Goal: Task Accomplishment & Management: Use online tool/utility

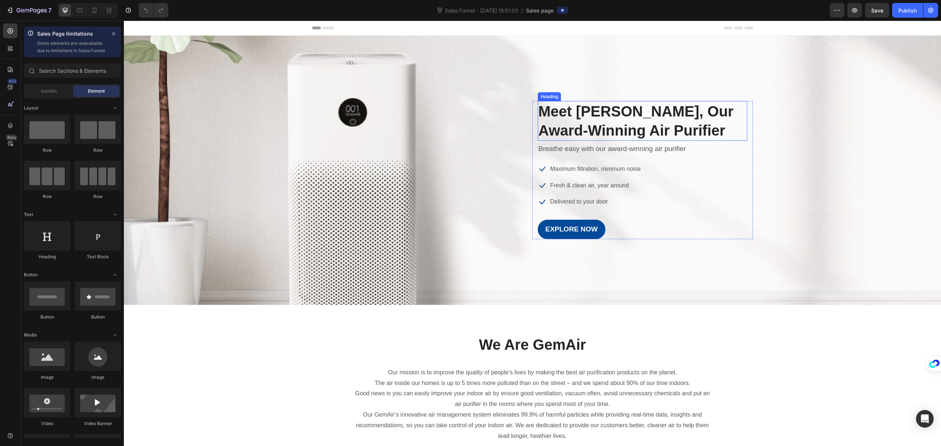
click at [594, 114] on p "Meet [PERSON_NAME], Our Award-Winning Air Purifier" at bounding box center [643, 121] width 208 height 38
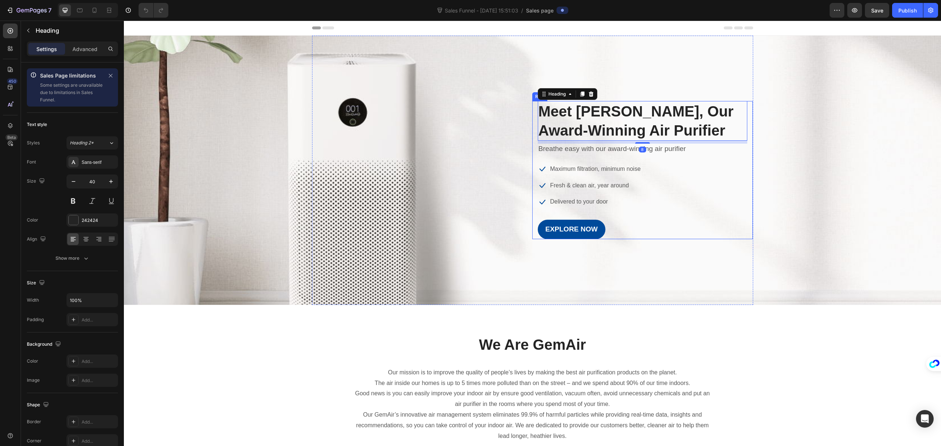
click at [532, 115] on div "Meet GemAir, Our Award-Winning Air Purifier Heading 8 Breathe easy with our awa…" at bounding box center [642, 170] width 221 height 138
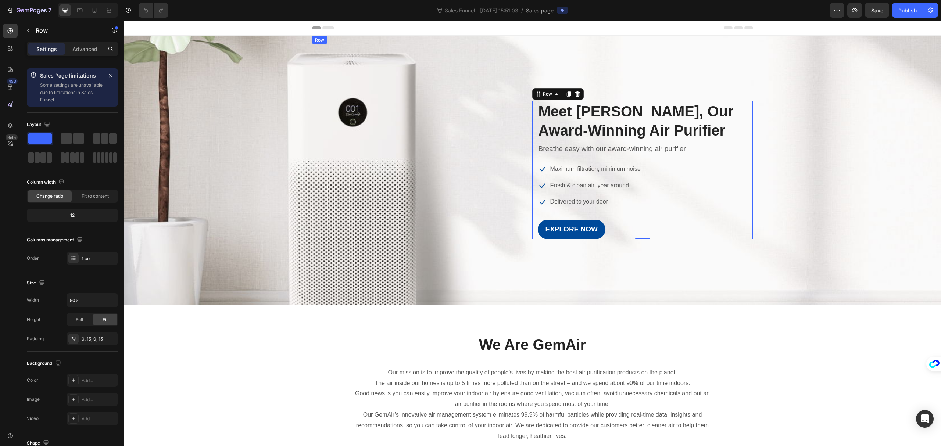
click at [493, 111] on div "Image Meet GemAir, Our Award-Winning Air Purifier Heading Breathe easy with our…" at bounding box center [532, 170] width 441 height 138
click at [73, 51] on p "Advanced" at bounding box center [84, 49] width 25 height 8
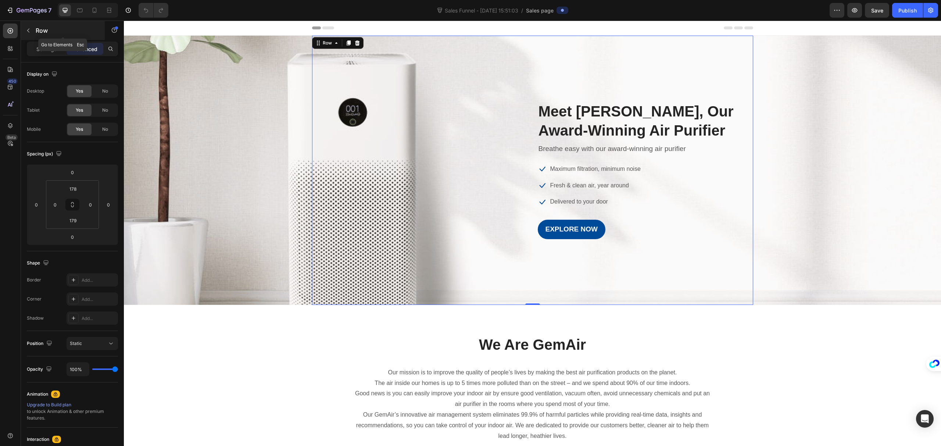
click at [25, 31] on icon "button" at bounding box center [28, 31] width 6 height 6
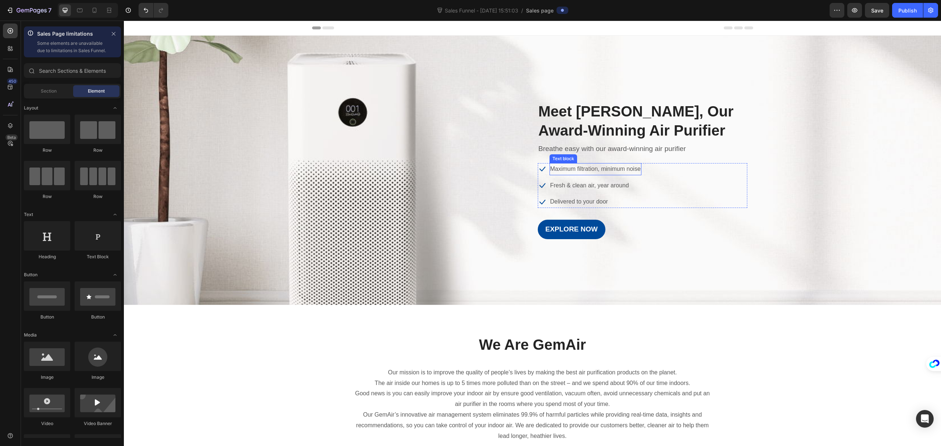
click at [592, 165] on p "Maximum filtration, minimum noise" at bounding box center [595, 169] width 90 height 11
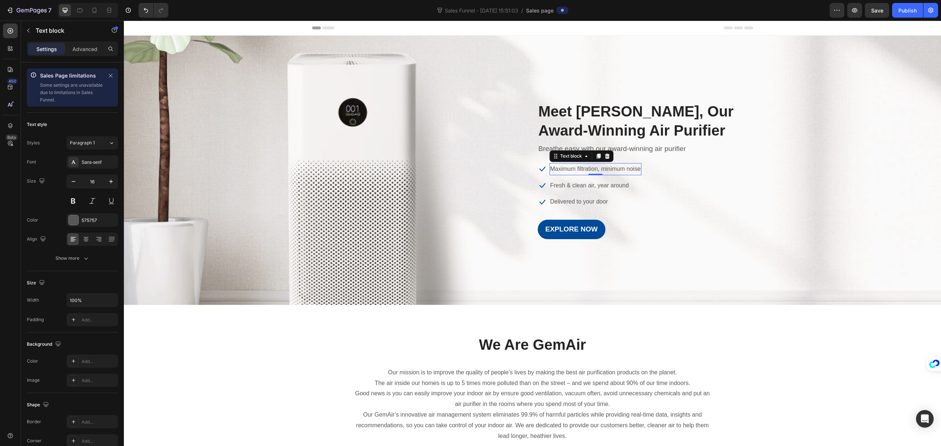
click at [578, 117] on p "Meet [PERSON_NAME], Our Award-Winning Air Purifier" at bounding box center [643, 121] width 208 height 38
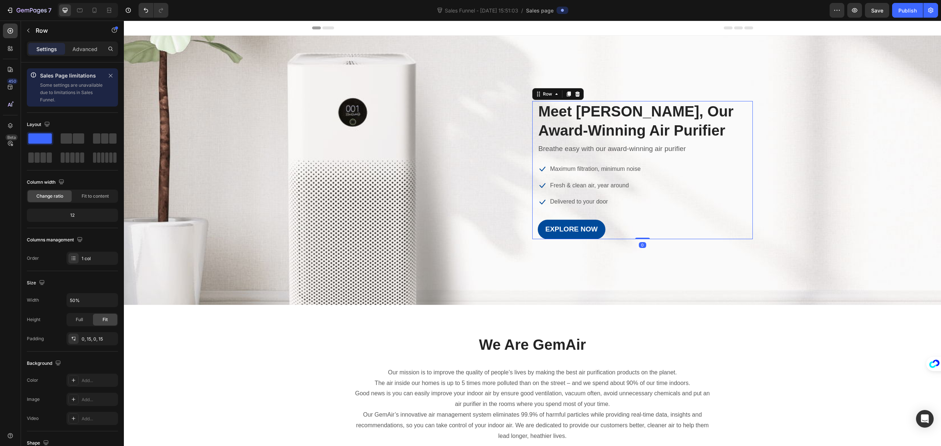
click at [532, 115] on div "Meet GemAir, Our Award-Winning Air Purifier Heading Breathe easy with our award…" at bounding box center [642, 170] width 221 height 138
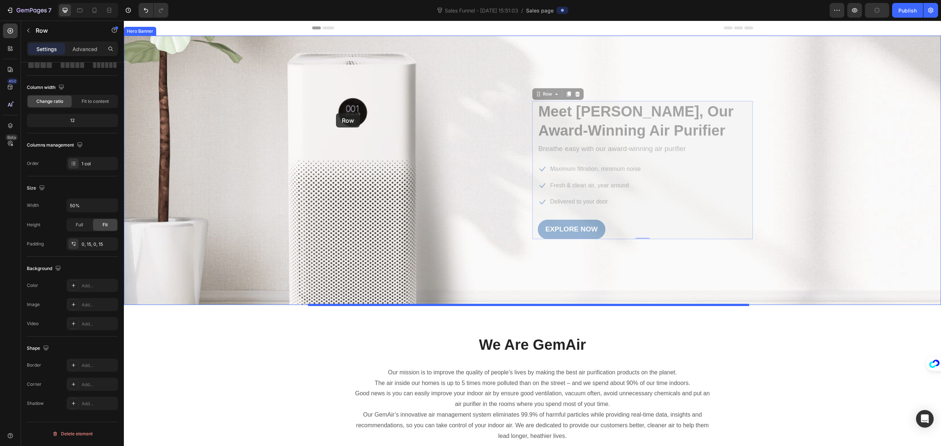
drag, startPoint x: 635, startPoint y: 156, endPoint x: 336, endPoint y: 113, distance: 301.7
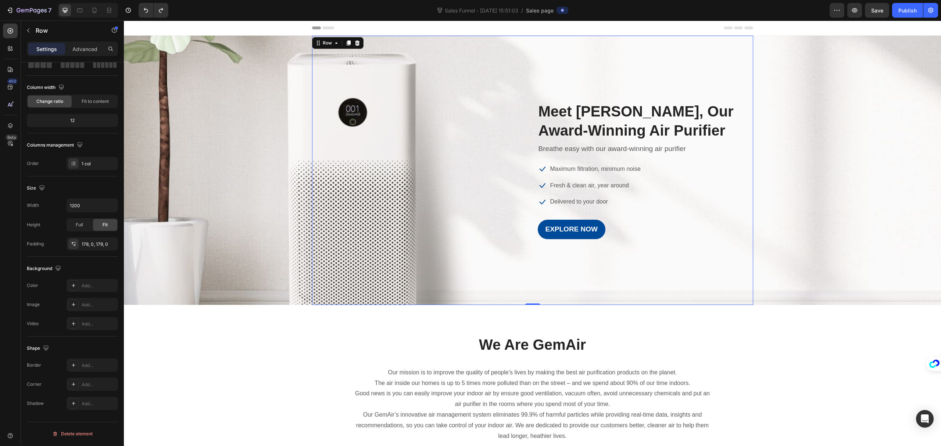
click at [470, 80] on div "Image Meet GemAir, Our Award-Winning Air Purifier Heading Breathe easy with our…" at bounding box center [532, 171] width 441 height 270
click at [532, 109] on div "Meet GemAir, Our Award-Winning Air Purifier Heading Breathe easy with our award…" at bounding box center [642, 170] width 221 height 138
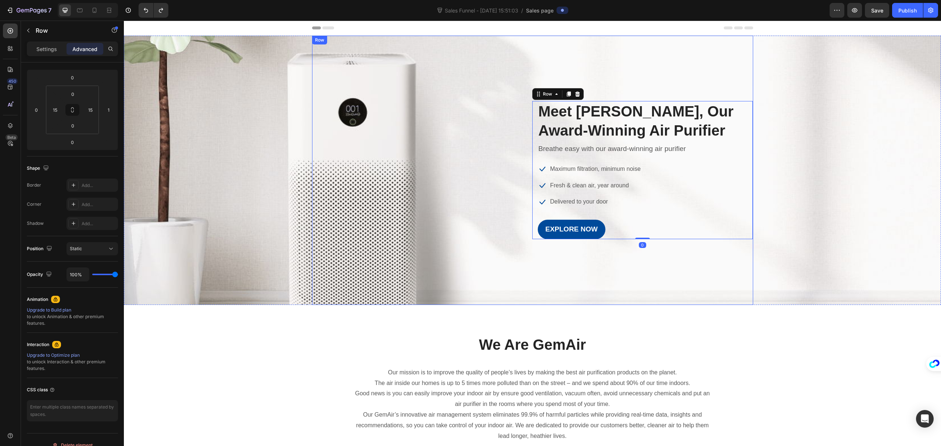
click at [468, 117] on div "Image Meet GemAir, Our Award-Winning Air Purifier Heading Breathe easy with our…" at bounding box center [532, 170] width 441 height 138
click at [417, 55] on div "Image Meet GemAir, Our Award-Winning Air Purifier Heading Breathe easy with our…" at bounding box center [532, 171] width 441 height 270
click at [322, 44] on div "Row" at bounding box center [327, 43] width 12 height 7
click at [746, 113] on div "Meet GemAir, Our Award-Winning Air Purifier Heading Breathe easy with our award…" at bounding box center [642, 170] width 221 height 138
click at [49, 51] on p "Settings" at bounding box center [46, 49] width 21 height 8
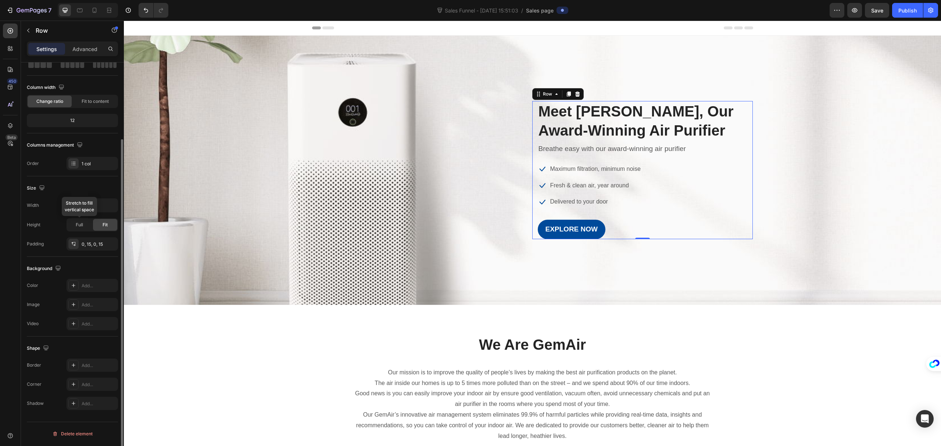
scroll to position [0, 0]
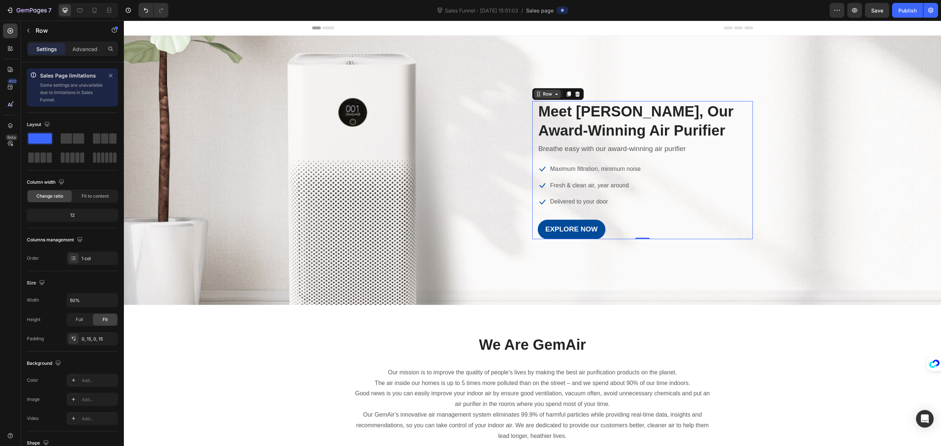
click at [554, 96] on icon at bounding box center [557, 94] width 6 height 6
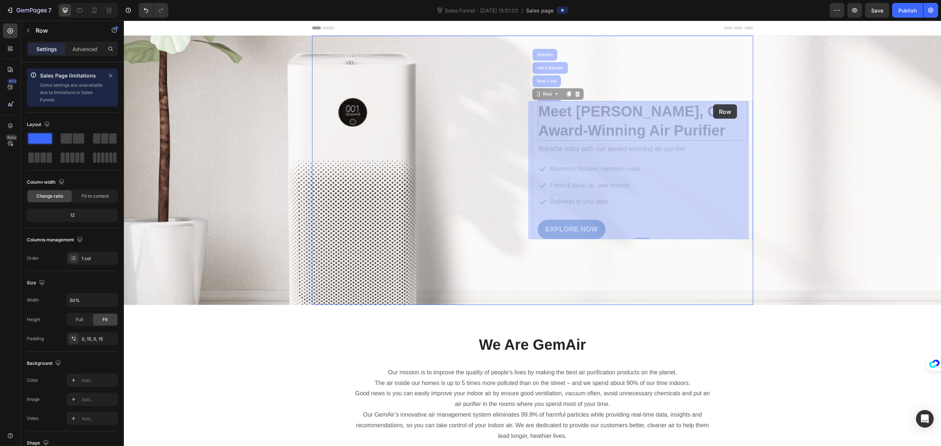
drag, startPoint x: 746, startPoint y: 108, endPoint x: 713, endPoint y: 104, distance: 33.3
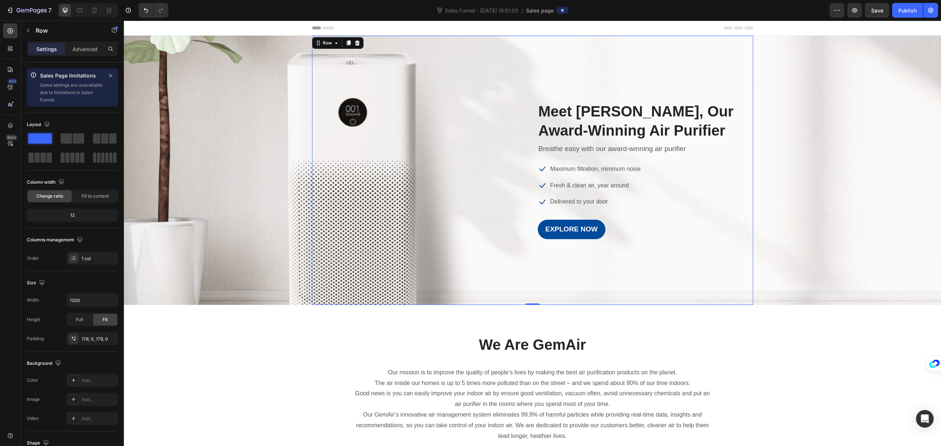
click at [324, 92] on div "Image Meet GemAir, Our Award-Winning Air Purifier Heading Breathe easy with our…" at bounding box center [532, 171] width 441 height 270
click at [257, 97] on div "Overlay" at bounding box center [532, 171] width 817 height 270
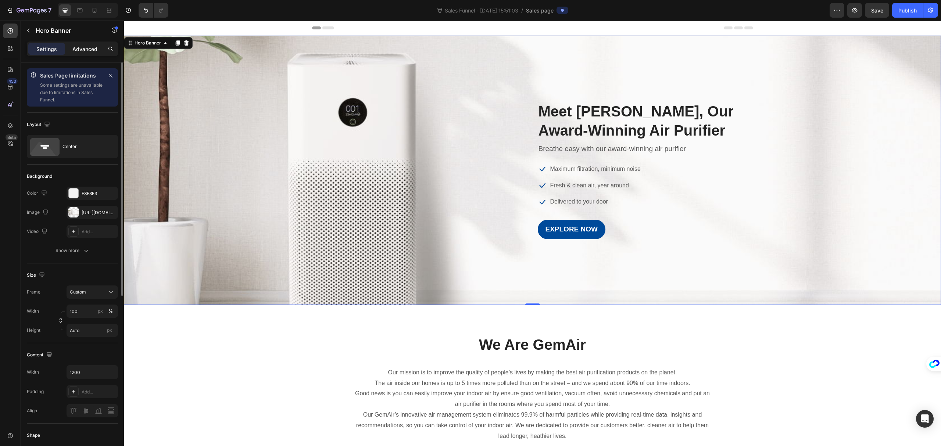
click at [86, 52] on p "Advanced" at bounding box center [84, 49] width 25 height 8
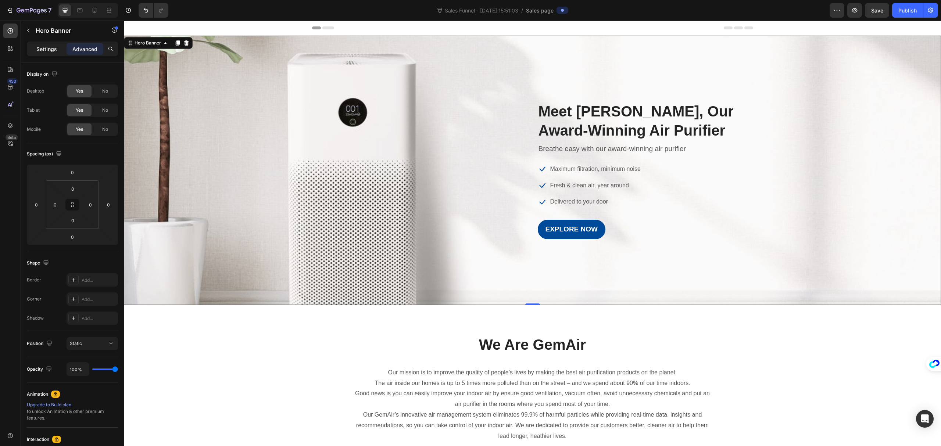
click at [42, 48] on p "Settings" at bounding box center [46, 49] width 21 height 8
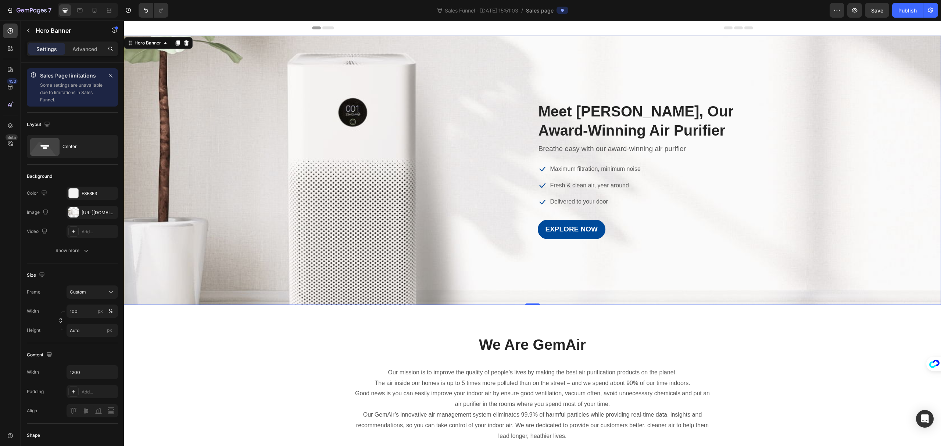
click at [261, 78] on div "Overlay" at bounding box center [532, 171] width 817 height 270
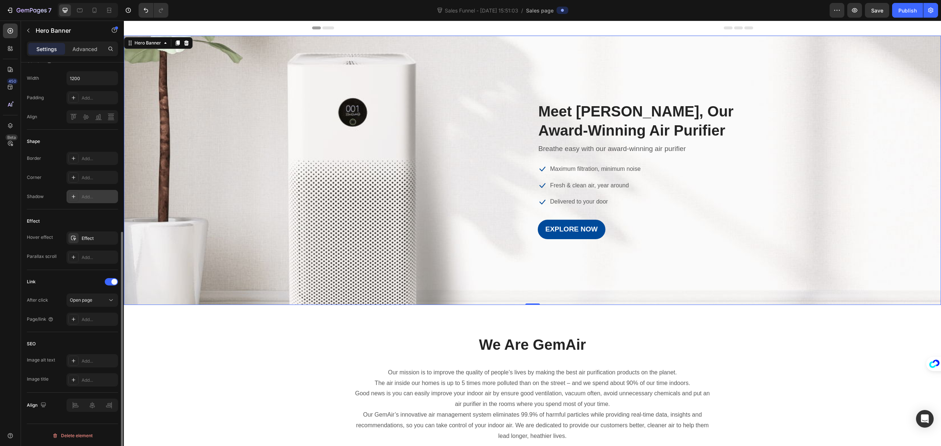
scroll to position [296, 0]
click at [596, 128] on p "Meet [PERSON_NAME], Our Award-Winning Air Purifier" at bounding box center [643, 121] width 208 height 38
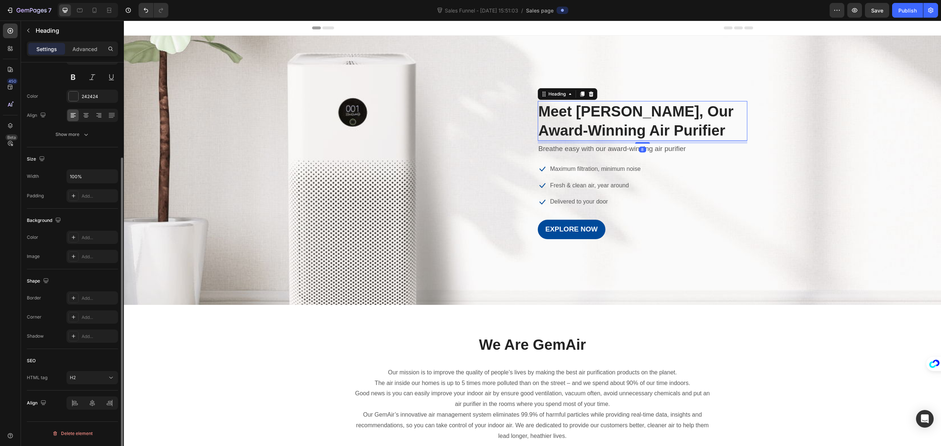
scroll to position [0, 0]
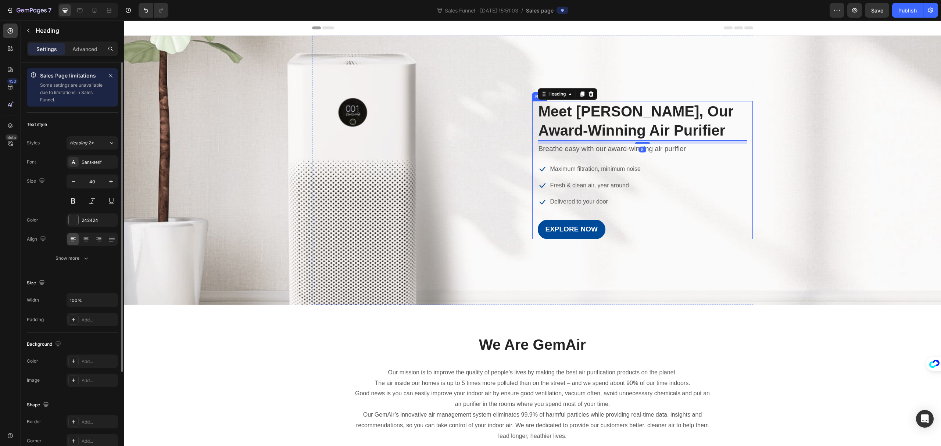
click at [532, 146] on div "Meet GemAir, Our Award-Winning Air Purifier Heading 8 Breathe easy with our awa…" at bounding box center [642, 170] width 221 height 138
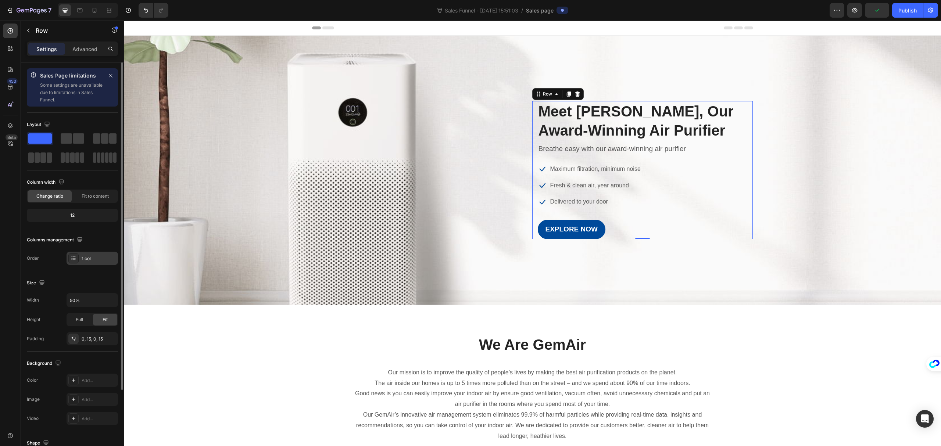
click at [76, 259] on icon at bounding box center [74, 259] width 6 height 6
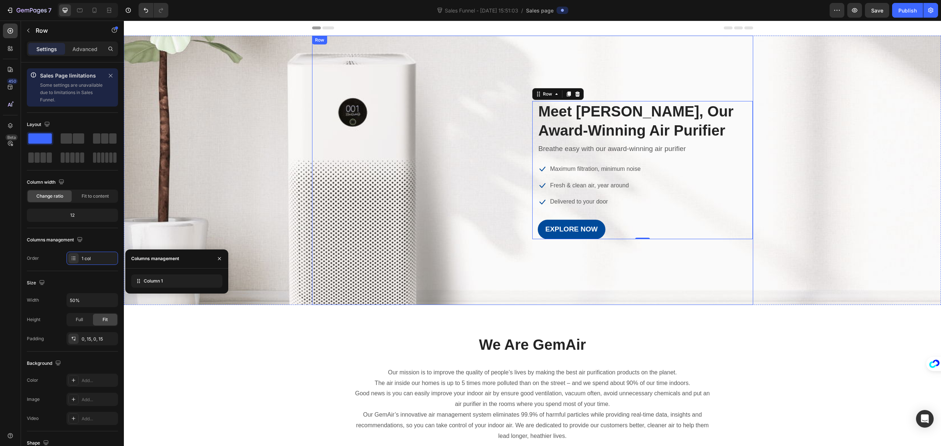
click at [399, 117] on div "Image Meet GemAir, Our Award-Winning Air Purifier Heading Breathe easy with our…" at bounding box center [532, 170] width 441 height 138
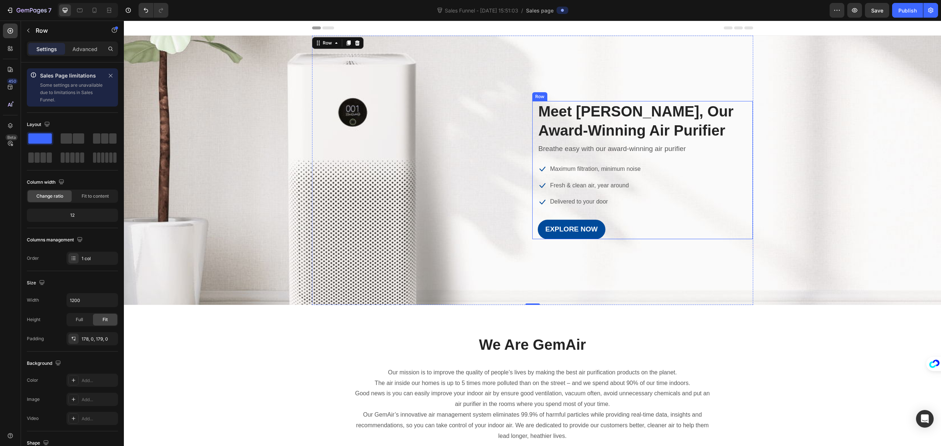
click at [734, 157] on div "Meet GemAir, Our Award-Winning Air Purifier Heading Breathe easy with our award…" at bounding box center [643, 170] width 210 height 138
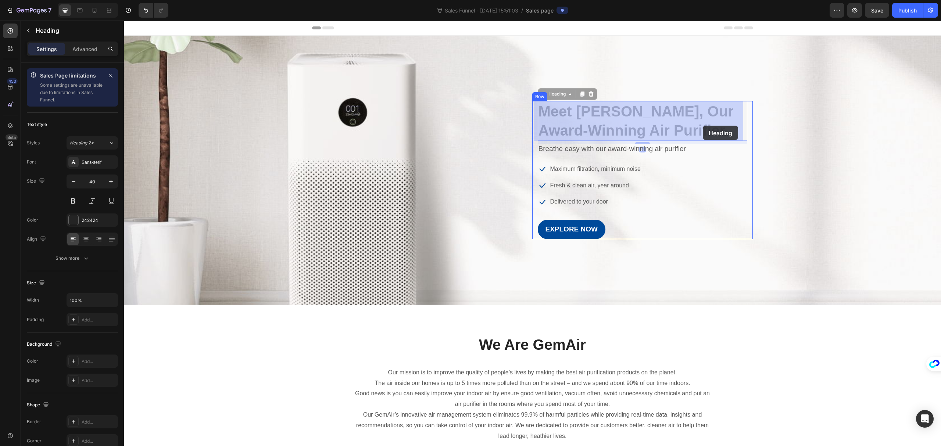
drag, startPoint x: 741, startPoint y: 126, endPoint x: 711, endPoint y: 127, distance: 29.8
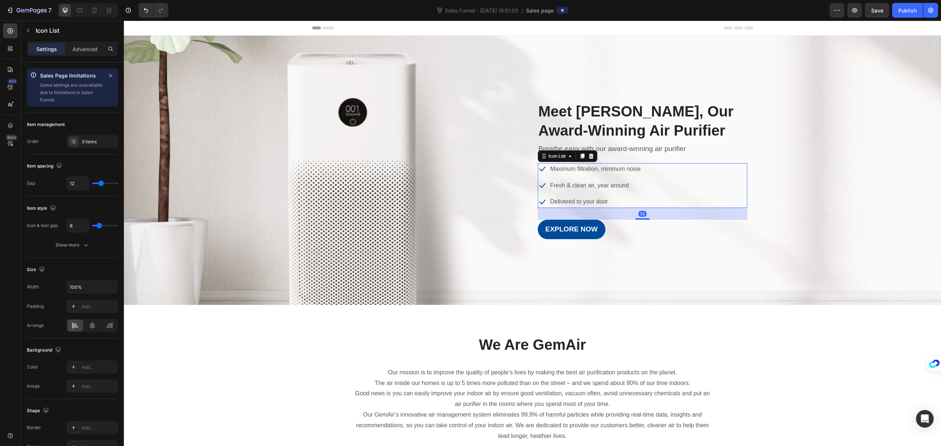
click at [727, 169] on div "Icon Maximum filtration, minimum noise Text block Icon Fresh & clean air, year …" at bounding box center [643, 185] width 210 height 45
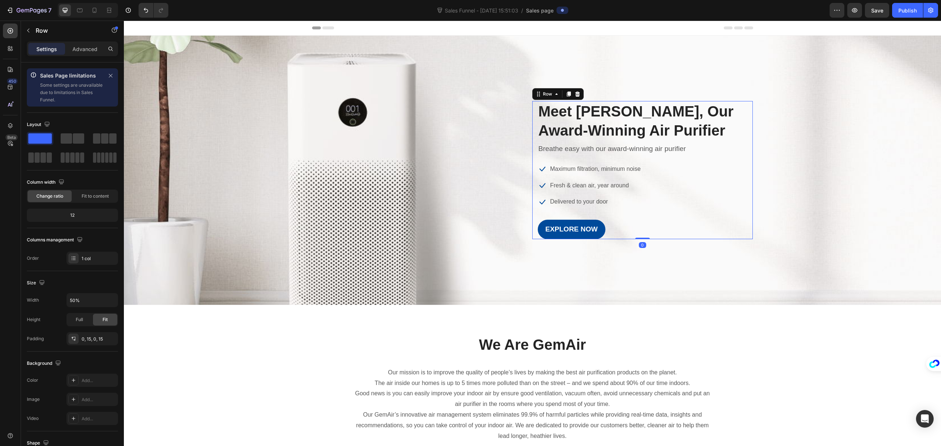
click at [740, 158] on div "Meet GemAir, Our Award-Winning Air Purifier Heading Breathe easy with our award…" at bounding box center [643, 170] width 210 height 138
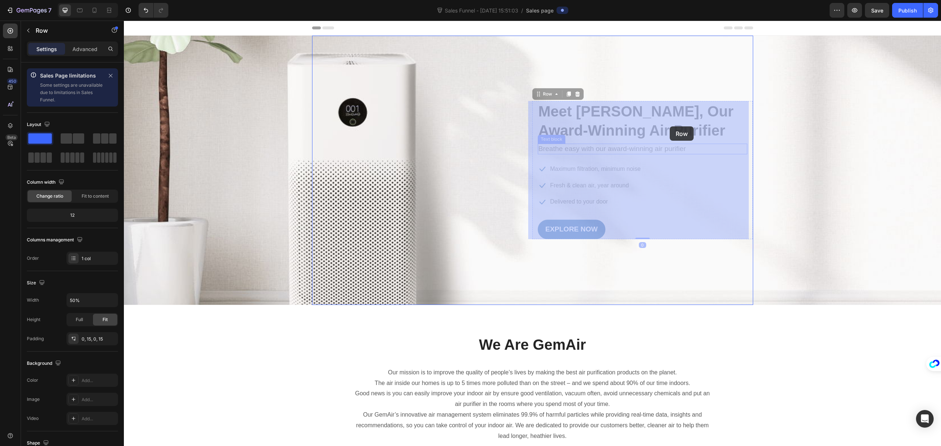
drag, startPoint x: 744, startPoint y: 155, endPoint x: 670, endPoint y: 126, distance: 79.6
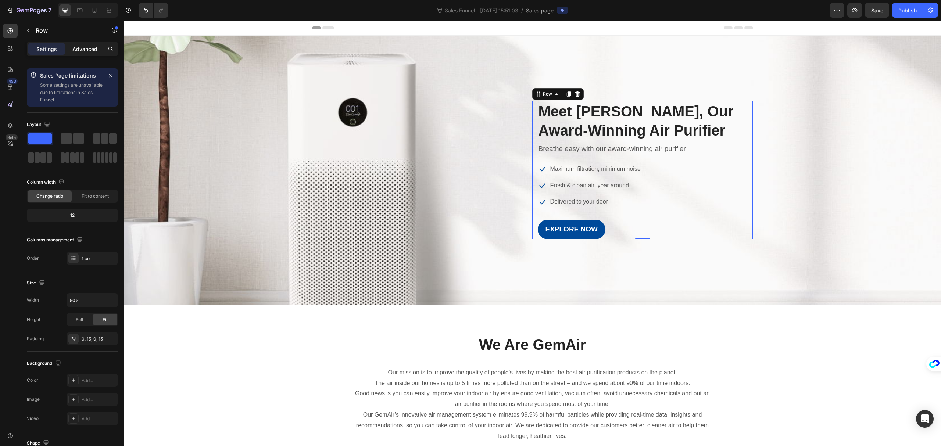
click at [90, 45] on p "Advanced" at bounding box center [84, 49] width 25 height 8
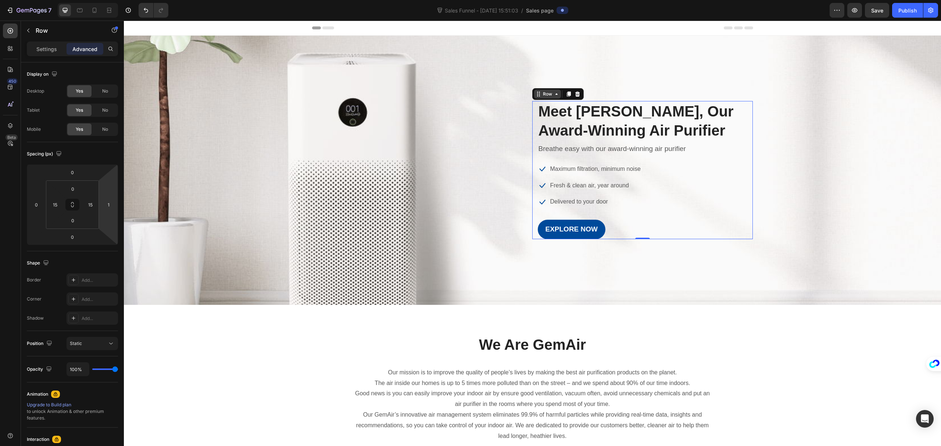
click at [553, 90] on div "Row" at bounding box center [547, 94] width 27 height 9
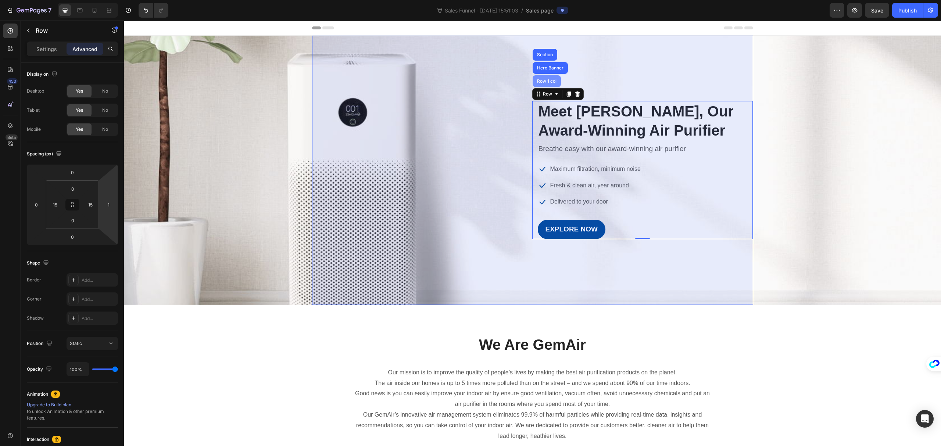
click at [546, 81] on div "Row 1 col" at bounding box center [547, 81] width 22 height 4
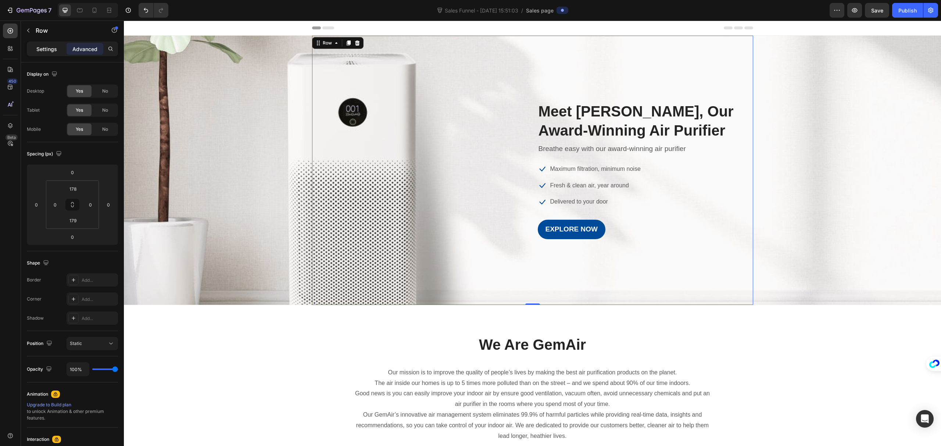
click at [36, 48] on p "Settings" at bounding box center [46, 49] width 21 height 8
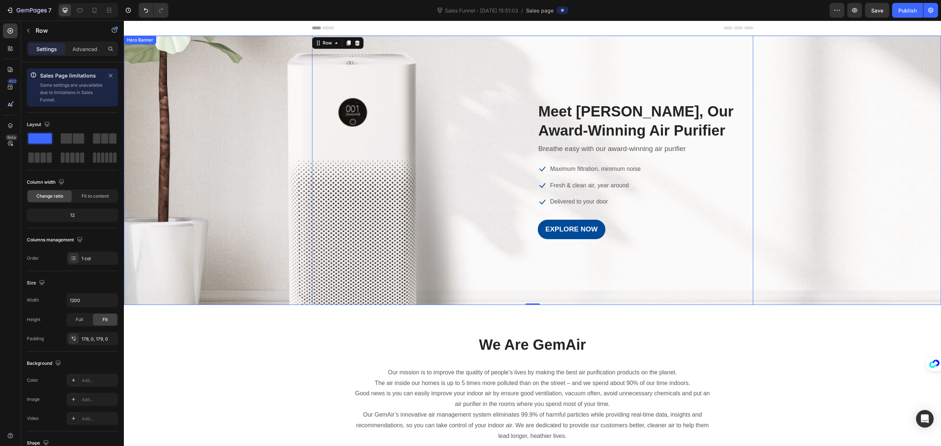
click at [271, 158] on div "Overlay" at bounding box center [532, 171] width 817 height 270
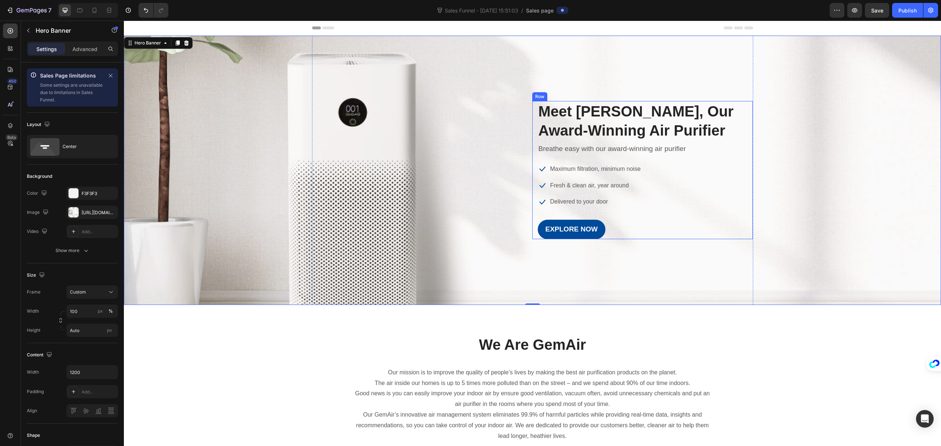
click at [748, 126] on div "Meet GemAir, Our Award-Winning Air Purifier Heading Breathe easy with our award…" at bounding box center [642, 170] width 221 height 138
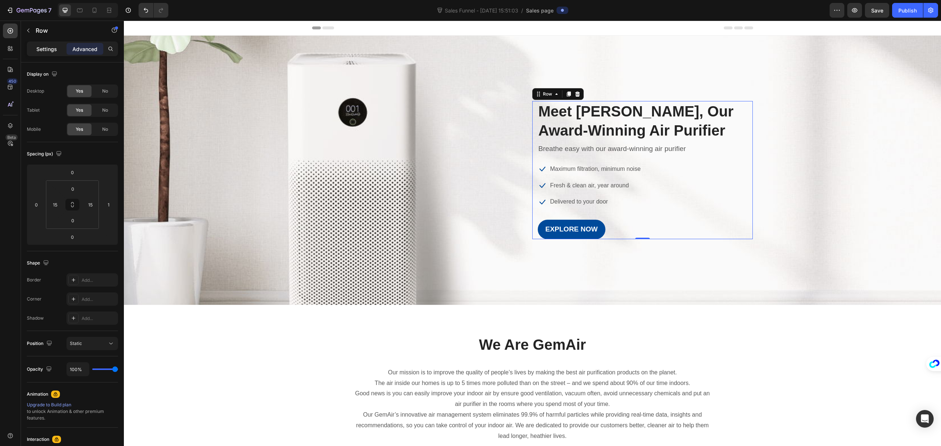
click at [45, 47] on p "Settings" at bounding box center [46, 49] width 21 height 8
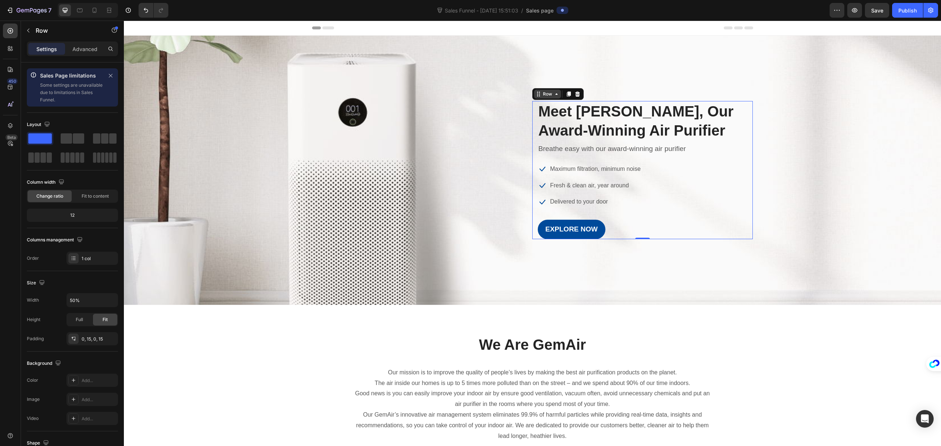
click at [548, 93] on div "Row" at bounding box center [548, 94] width 12 height 7
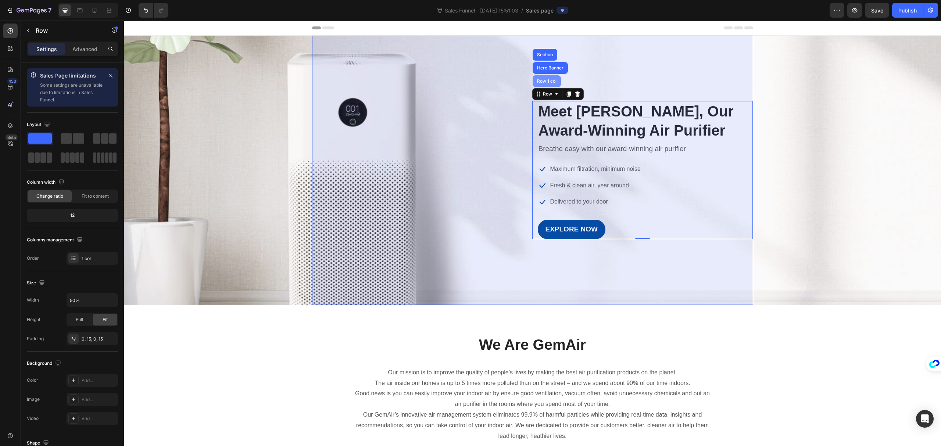
click at [546, 79] on div "Row 1 col" at bounding box center [547, 81] width 22 height 4
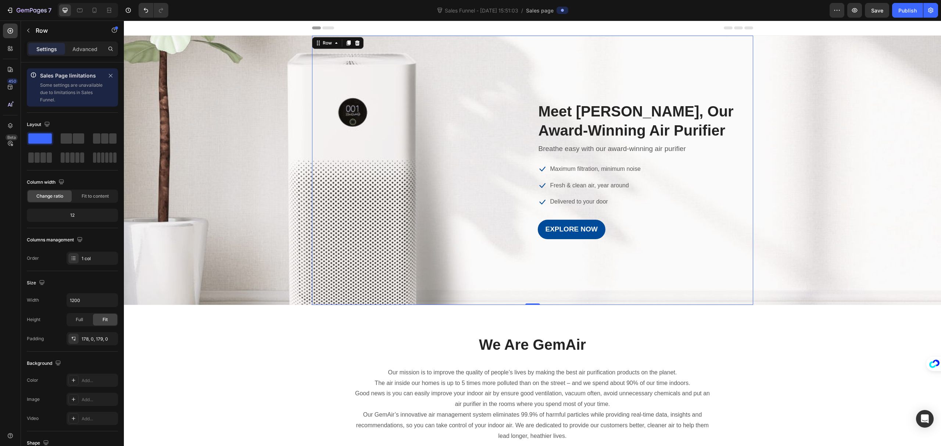
click at [77, 55] on div "Settings Advanced" at bounding box center [72, 49] width 91 height 15
click at [77, 51] on p "Advanced" at bounding box center [84, 49] width 25 height 8
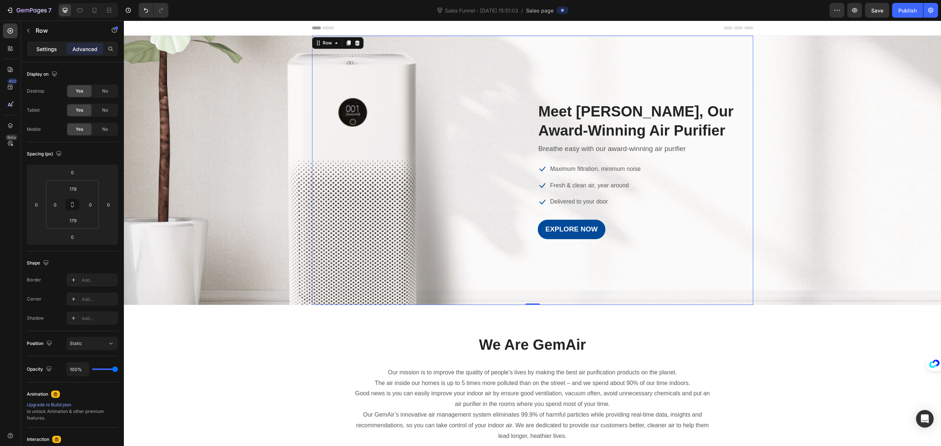
click at [48, 47] on p "Settings" at bounding box center [46, 49] width 21 height 8
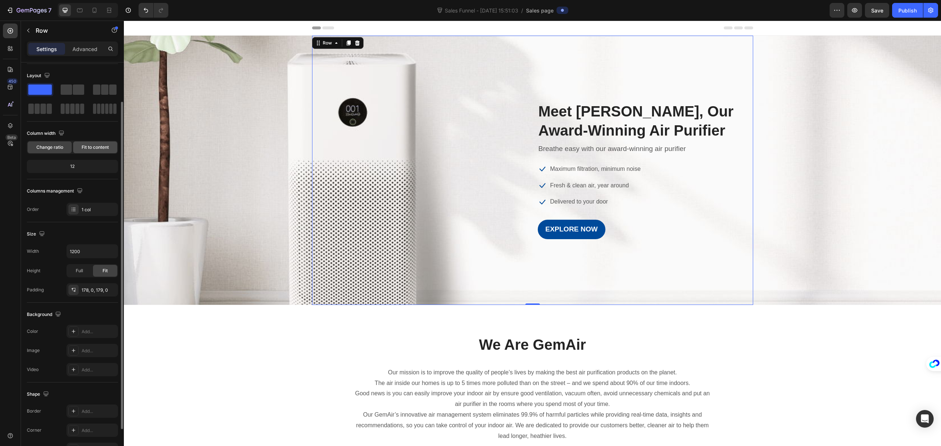
scroll to position [95, 0]
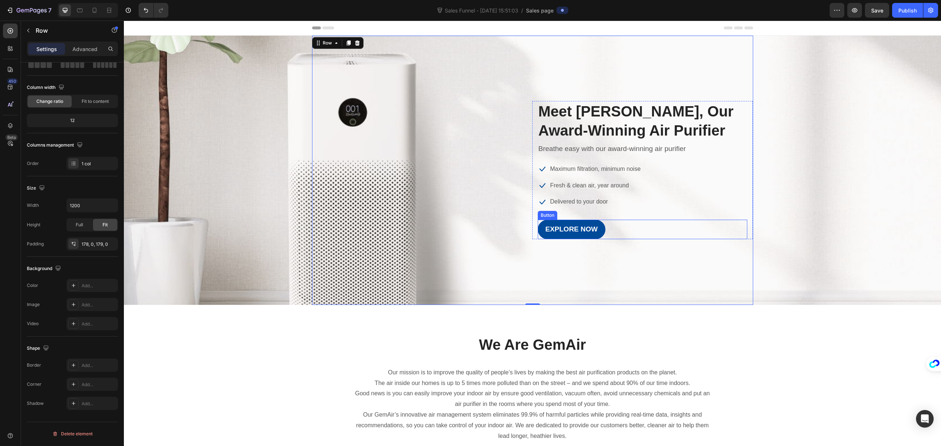
click at [731, 231] on div "EXPLORE NOW Button" at bounding box center [643, 229] width 210 height 19
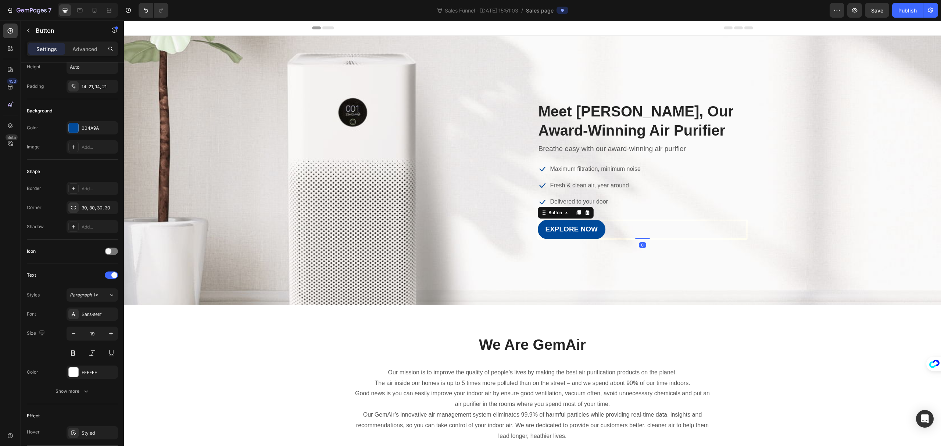
scroll to position [0, 0]
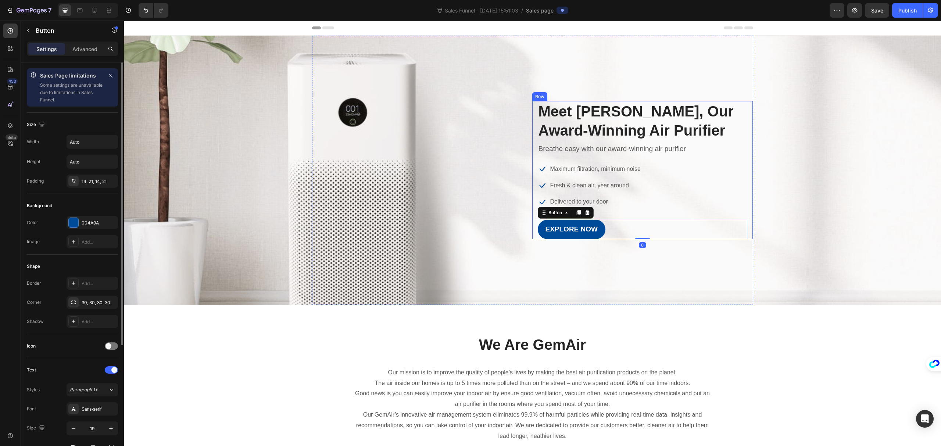
click at [737, 213] on div "Meet [PERSON_NAME], Our Award-Winning Air Purifier Heading Breathe easy with ou…" at bounding box center [643, 170] width 210 height 138
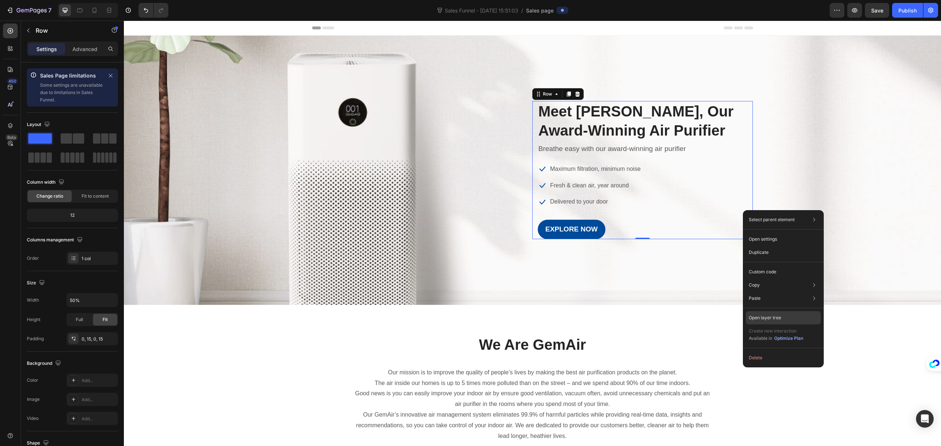
click at [801, 314] on div "Open layer tree" at bounding box center [783, 317] width 75 height 13
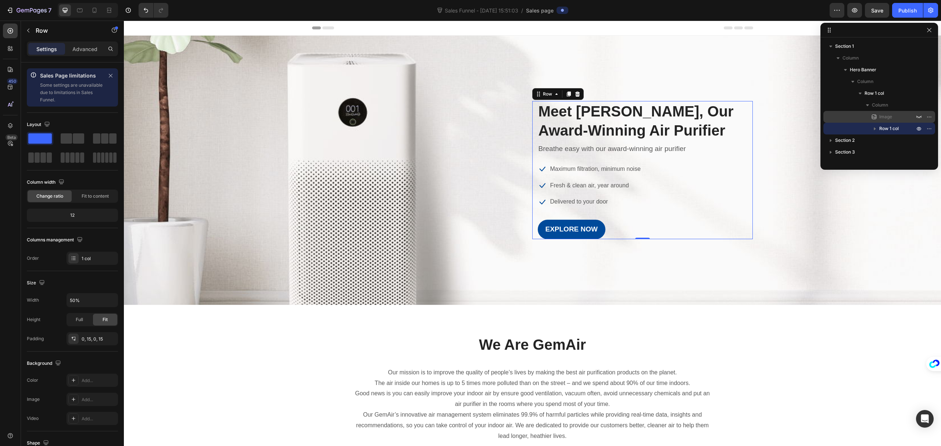
click at [887, 118] on span "Image" at bounding box center [886, 116] width 13 height 7
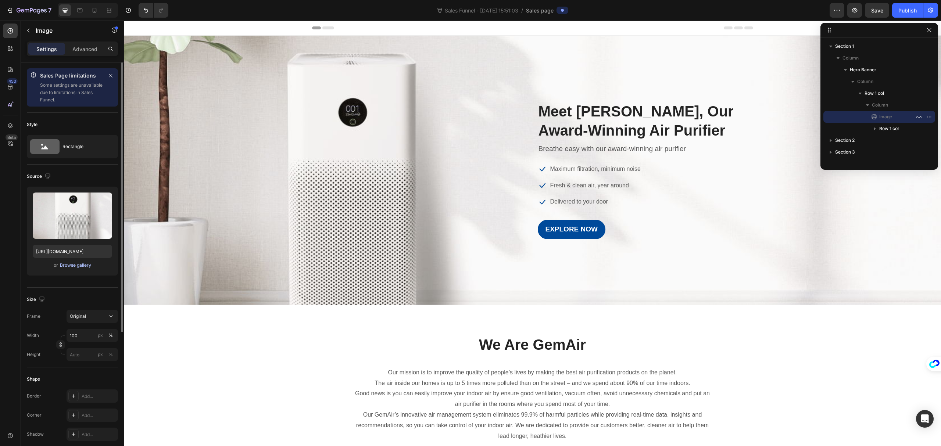
click at [74, 267] on div "Browse gallery" at bounding box center [75, 265] width 31 height 7
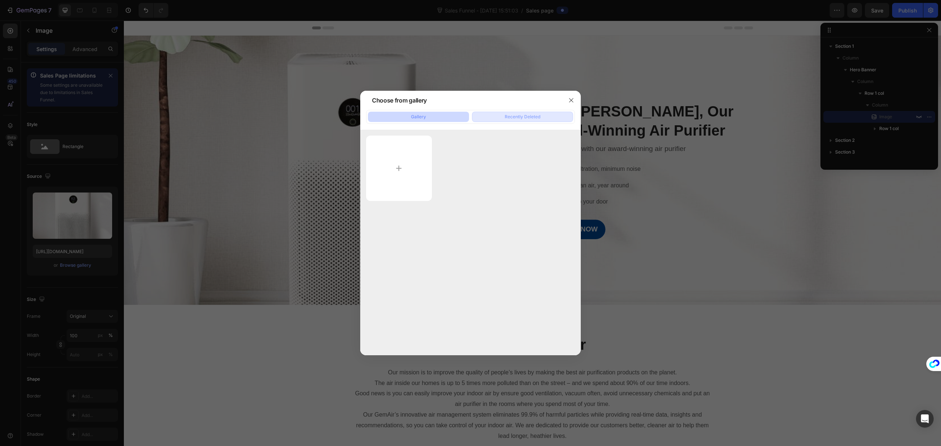
click at [537, 113] on button "Recently Deleted" at bounding box center [522, 117] width 101 height 10
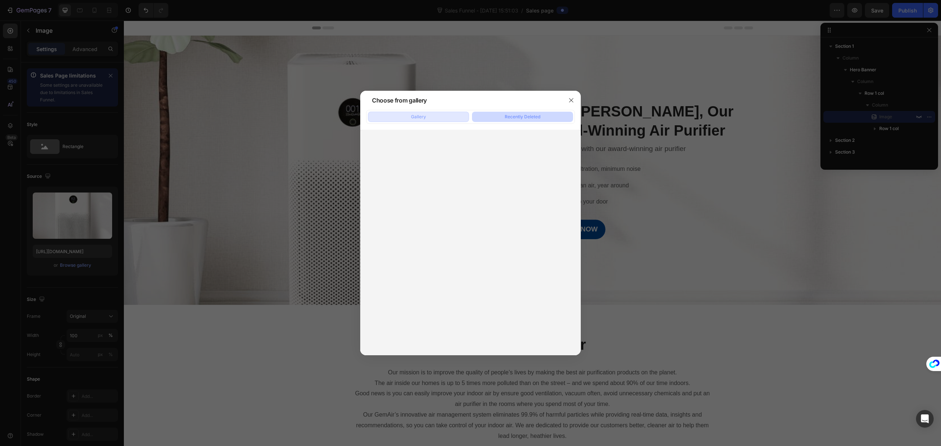
click at [457, 118] on button "Gallery" at bounding box center [418, 117] width 101 height 10
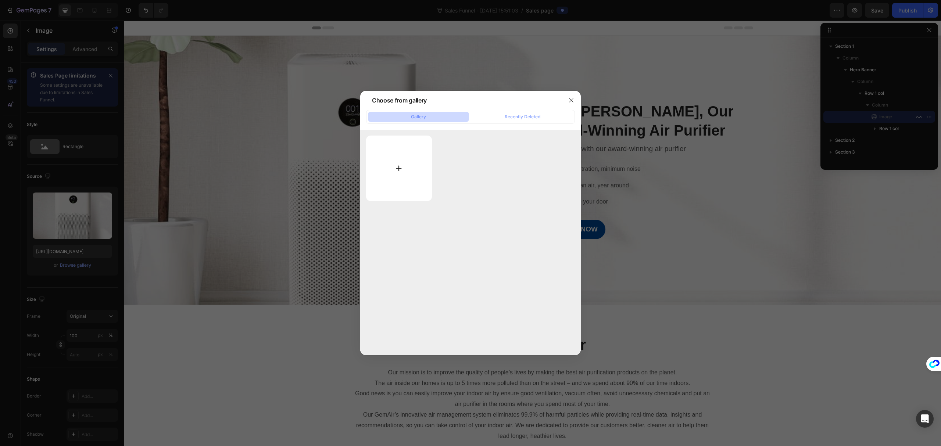
click at [404, 179] on input "file" at bounding box center [399, 168] width 66 height 65
type input "C:\fakepath\O1CN013katyn1gZ2hPZOBKE_!!2216369124155-0-cib.jpg"
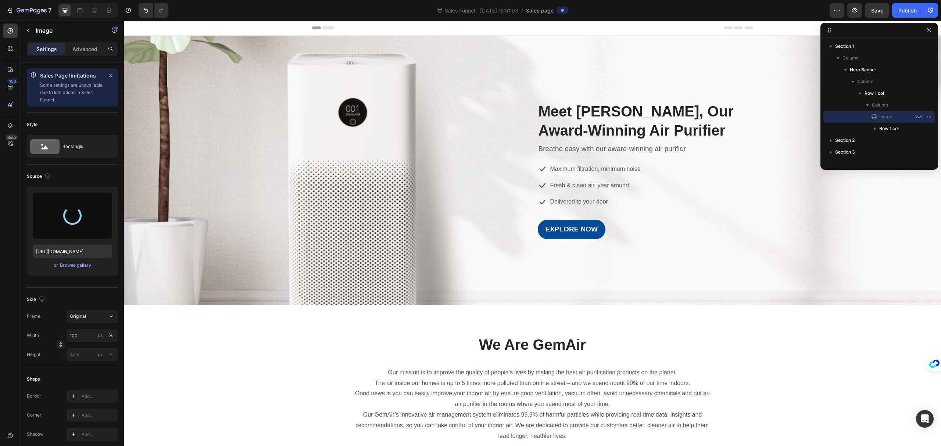
type input "[URL][DOMAIN_NAME]"
click at [297, 171] on div "Overlay" at bounding box center [532, 171] width 817 height 270
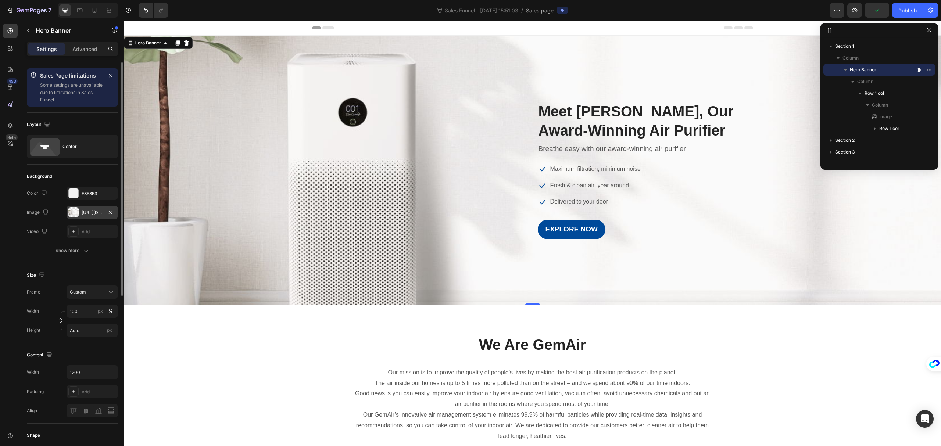
click at [88, 211] on div "[URL][DOMAIN_NAME]" at bounding box center [92, 213] width 21 height 7
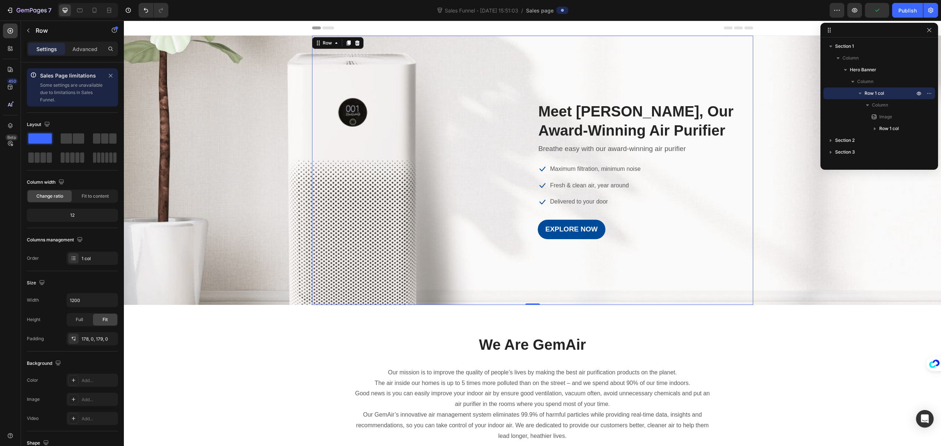
click at [323, 133] on div "Image Meet GemAir, Our Award-Winning Air Purifier Heading Breathe easy with our…" at bounding box center [532, 170] width 441 height 138
click at [89, 13] on div at bounding box center [95, 10] width 12 height 12
type input "100%"
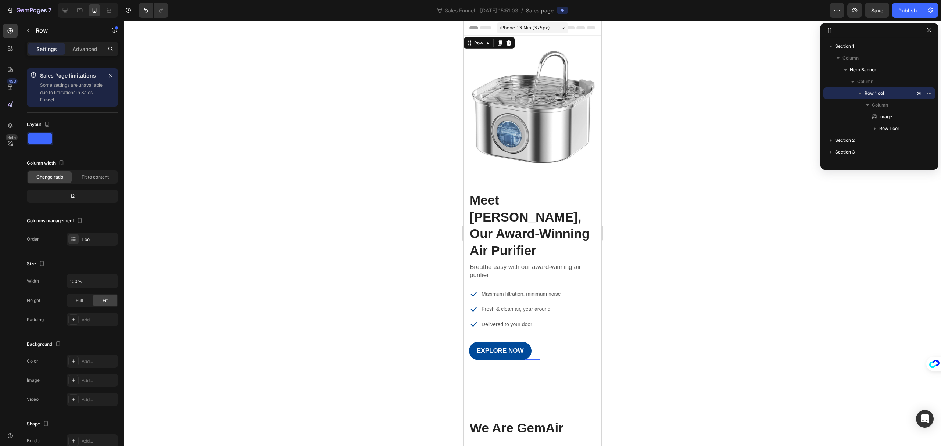
click at [246, 110] on div at bounding box center [532, 234] width 817 height 426
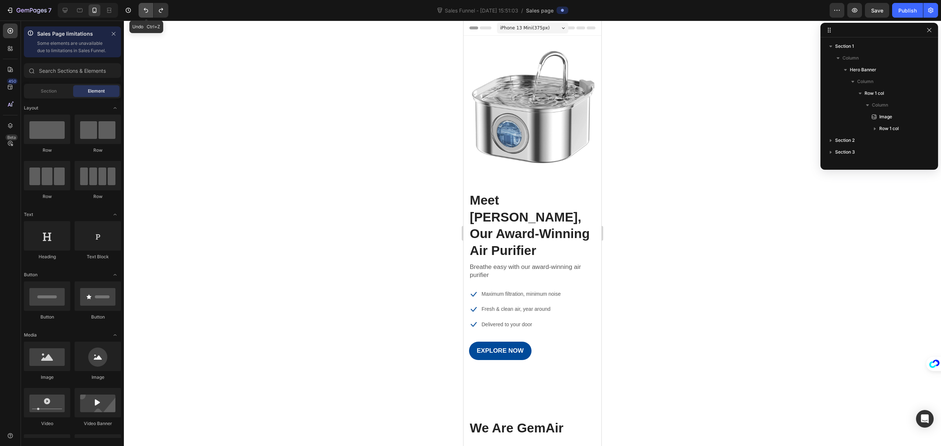
click at [152, 14] on button "Undo/Redo" at bounding box center [146, 10] width 15 height 15
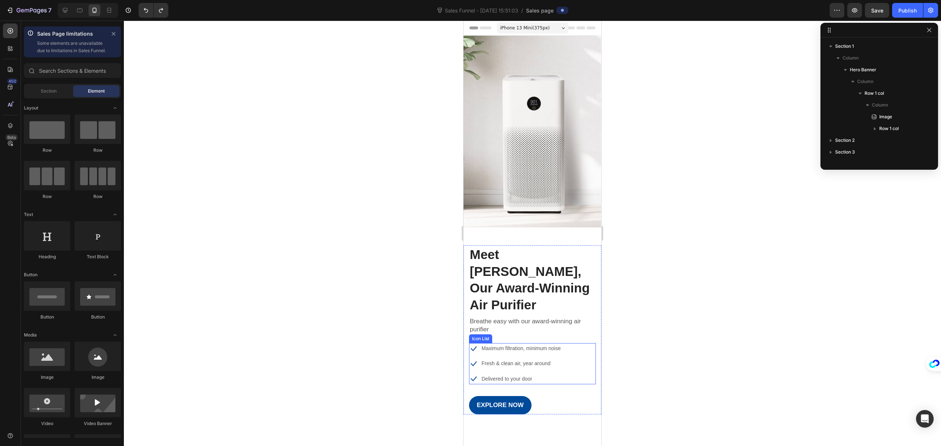
click at [588, 343] on div "Icon Maximum filtration, minimum noise Text block Icon Fresh & clean air, year …" at bounding box center [532, 363] width 127 height 41
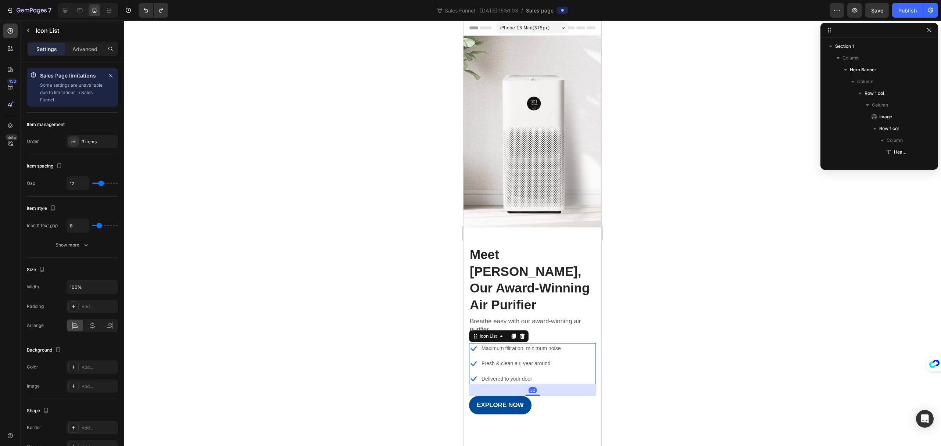
scroll to position [80, 0]
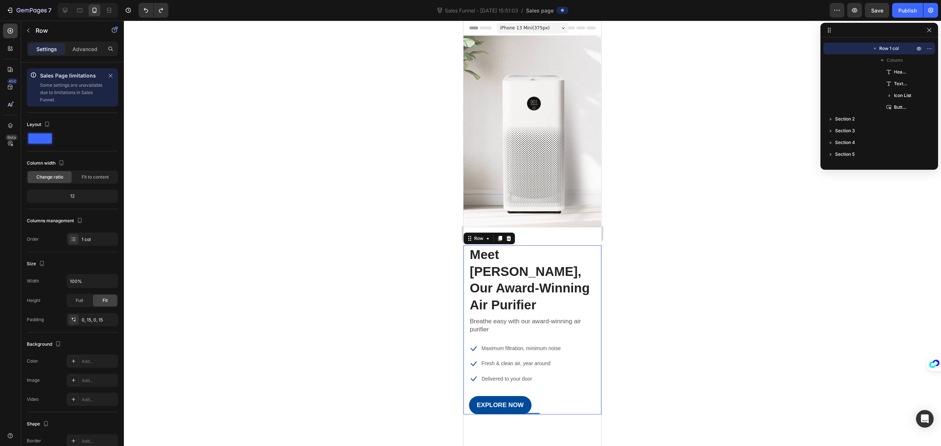
click at [588, 308] on div "Meet GemAir, Our Award-Winning Air Purifier Heading Breathe easy with our award…" at bounding box center [532, 330] width 127 height 169
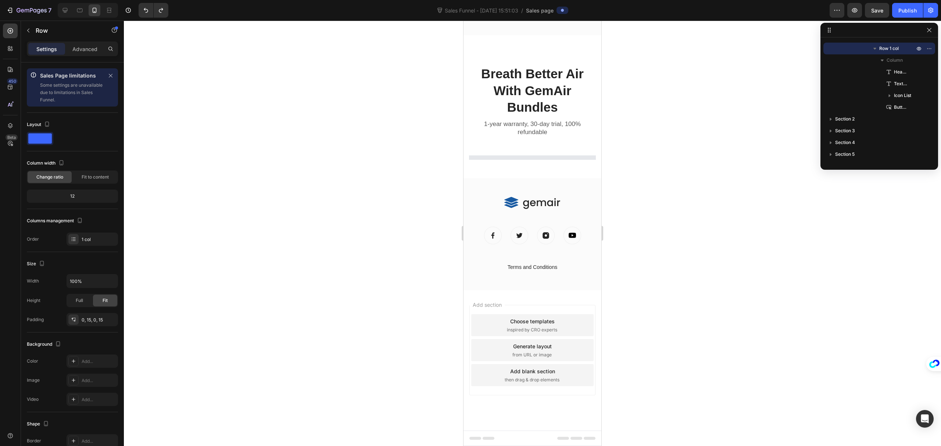
scroll to position [1900, 0]
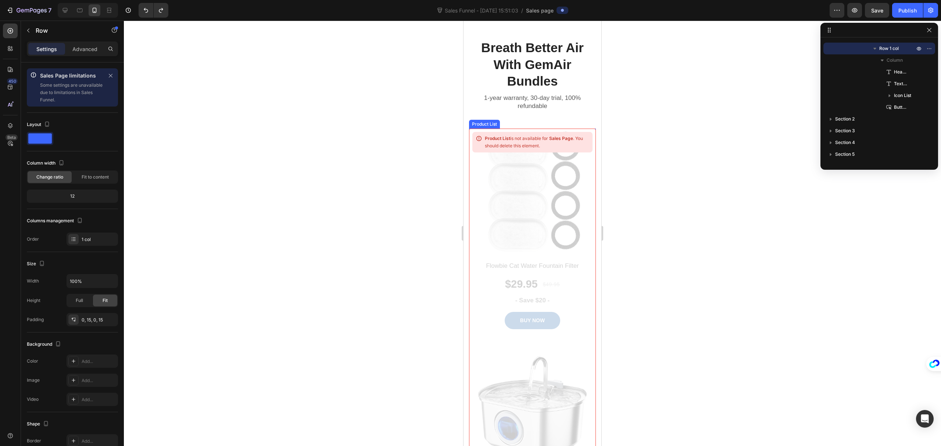
click at [560, 245] on div "Product List is not available for Sales Page . You should delete this element." at bounding box center [532, 341] width 127 height 425
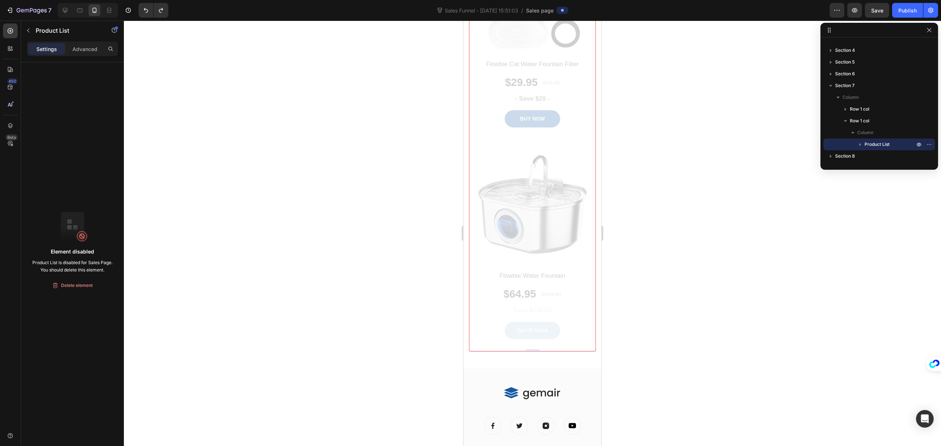
scroll to position [2058, 0]
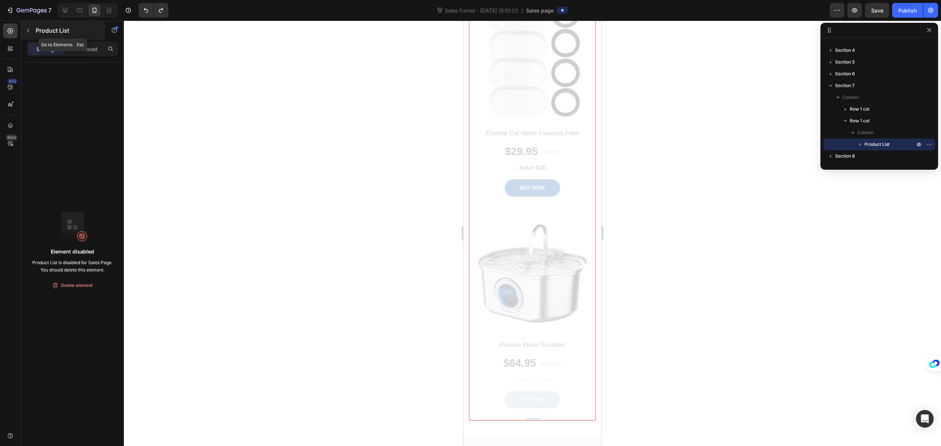
click at [38, 33] on p "Product List" at bounding box center [67, 30] width 63 height 9
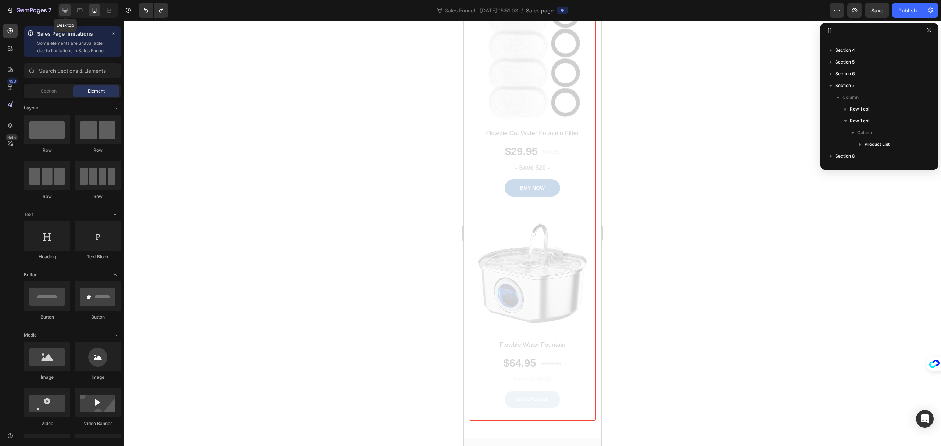
click at [68, 10] on icon at bounding box center [65, 10] width 5 height 5
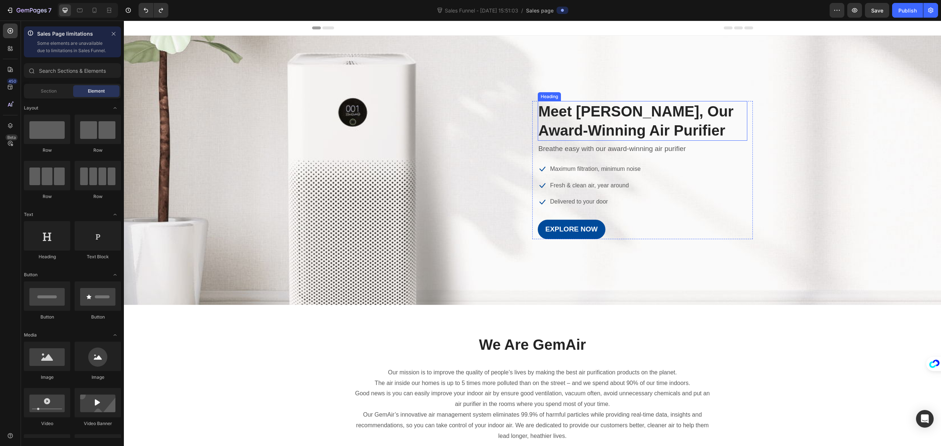
click at [544, 106] on p "Meet [PERSON_NAME], Our Award-Winning Air Purifier" at bounding box center [643, 121] width 208 height 38
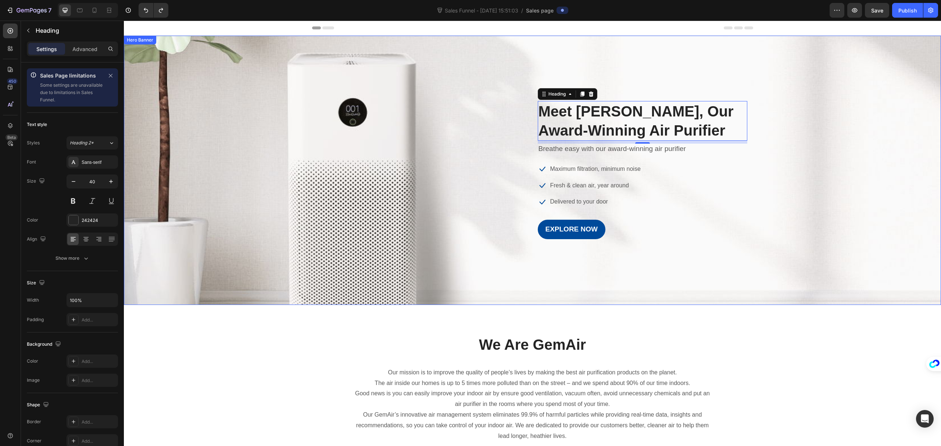
click at [800, 220] on div "Overlay" at bounding box center [532, 171] width 817 height 270
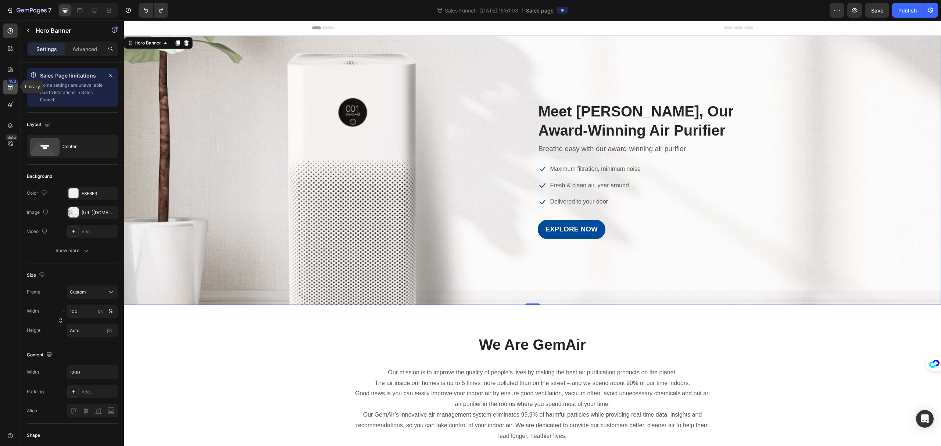
click at [9, 90] on icon at bounding box center [10, 86] width 7 height 7
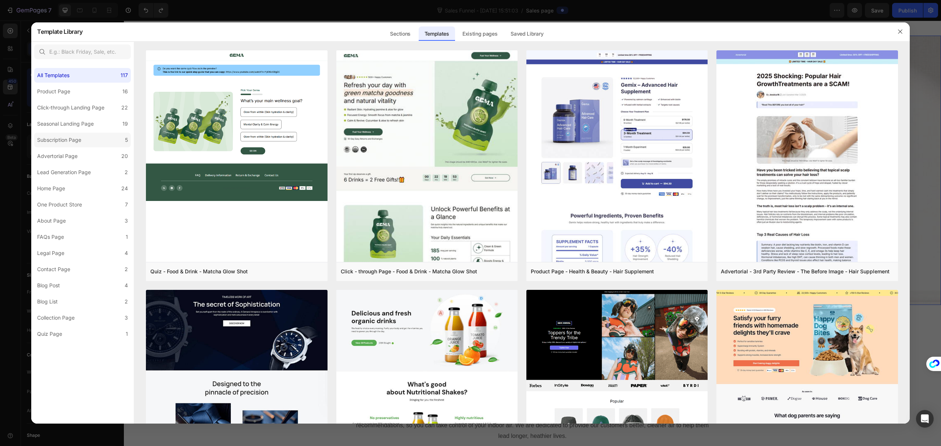
click at [88, 140] on label "Subscription Page 5" at bounding box center [82, 140] width 97 height 15
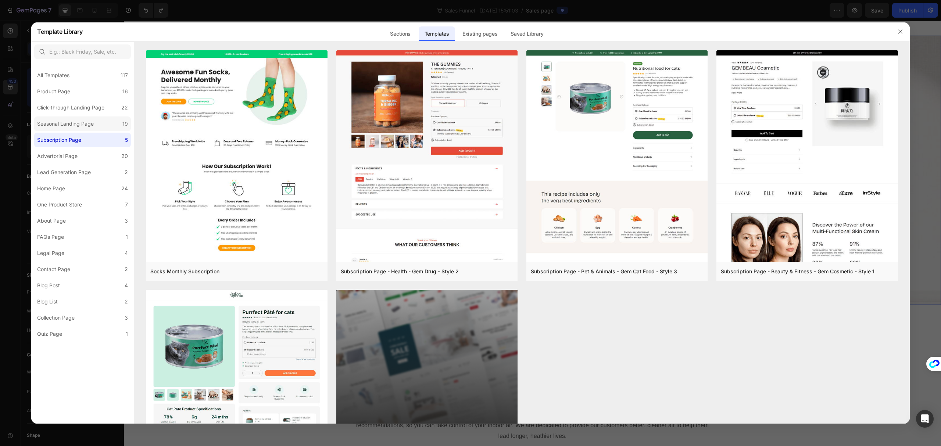
click at [86, 127] on div "Seasonal Landing Page" at bounding box center [65, 124] width 57 height 9
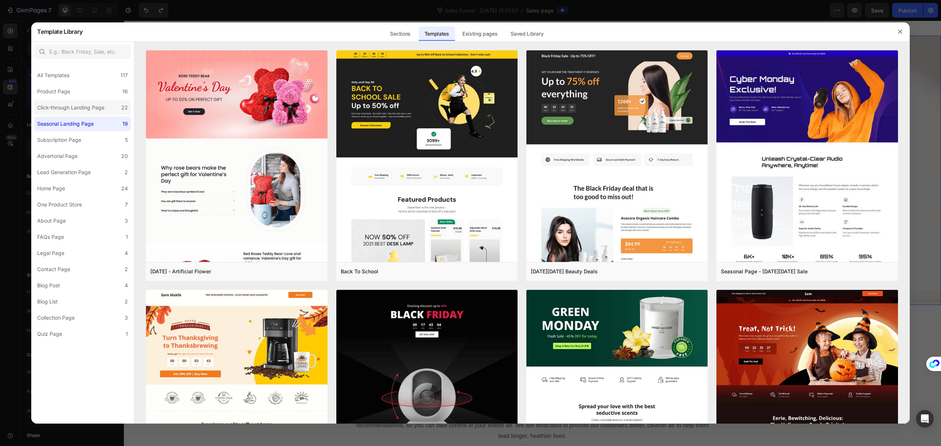
click at [95, 107] on div "Click-through Landing Page" at bounding box center [70, 107] width 67 height 9
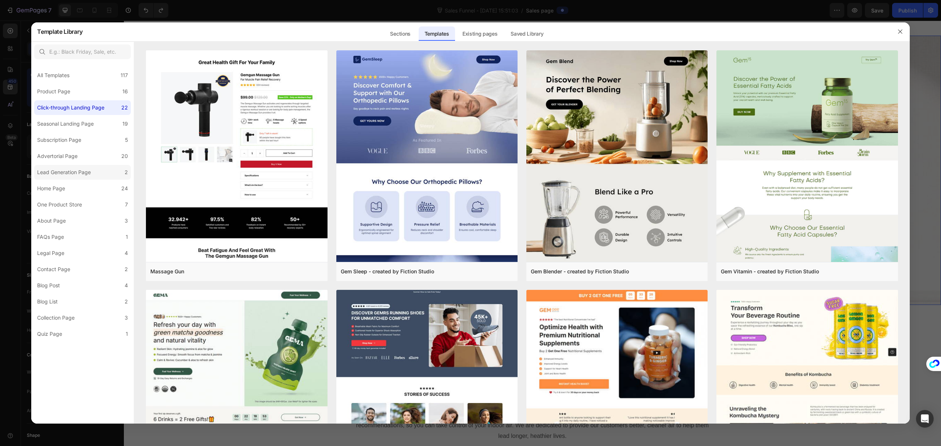
click at [77, 168] on div "Lead Generation Page" at bounding box center [64, 172] width 54 height 9
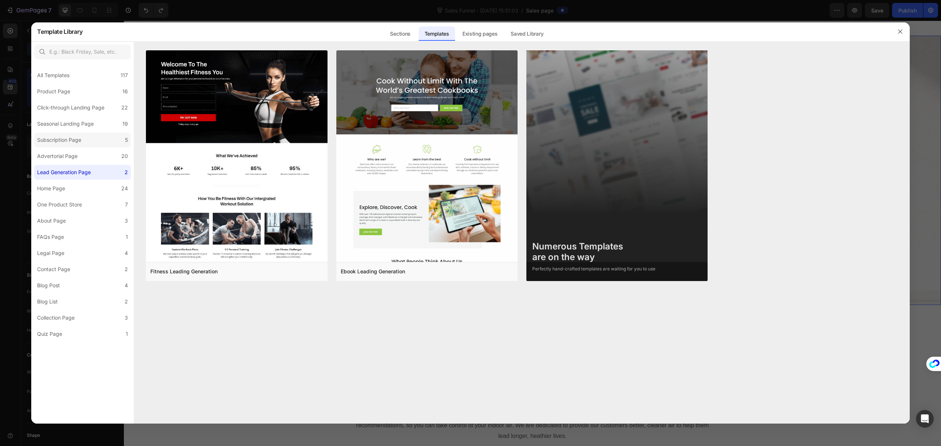
click at [82, 140] on div "Subscription Page" at bounding box center [60, 140] width 47 height 9
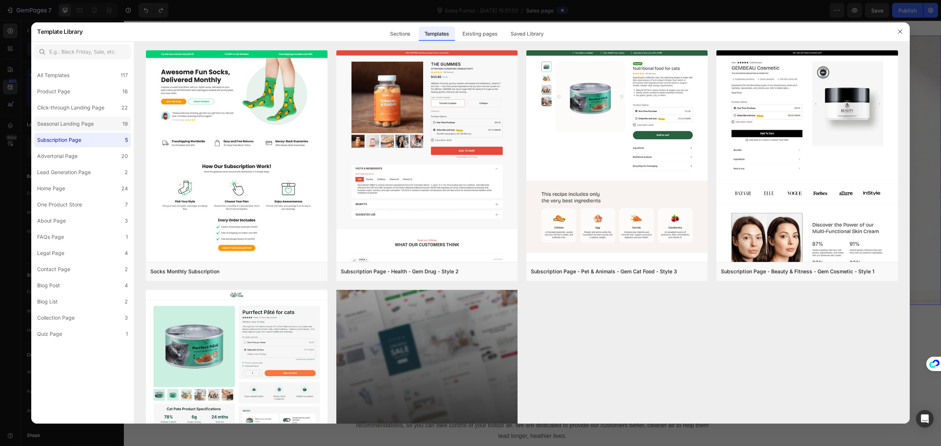
click at [84, 123] on div "Seasonal Landing Page" at bounding box center [65, 124] width 57 height 9
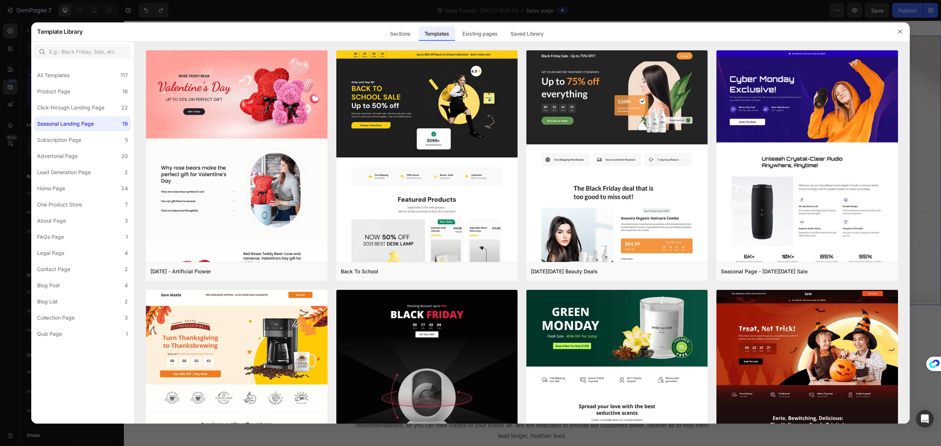
click at [84, 120] on div "Seasonal Landing Page" at bounding box center [65, 124] width 57 height 9
click at [85, 110] on div "Click-through Landing Page" at bounding box center [70, 107] width 67 height 9
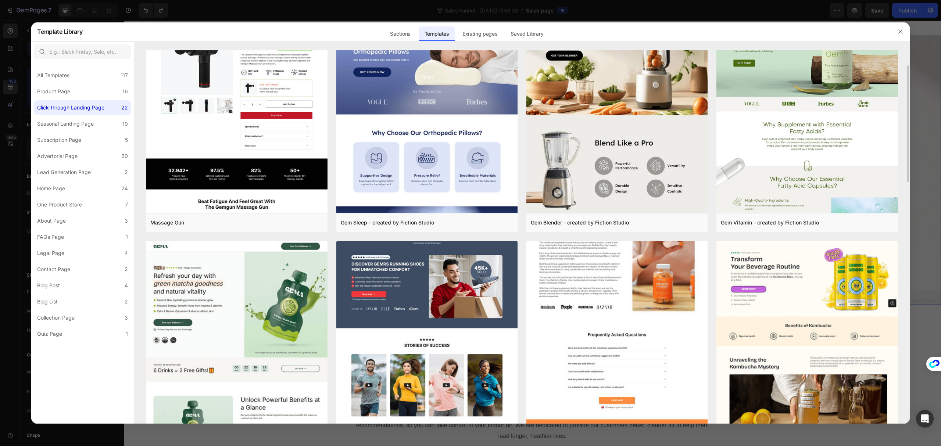
scroll to position [98, 0]
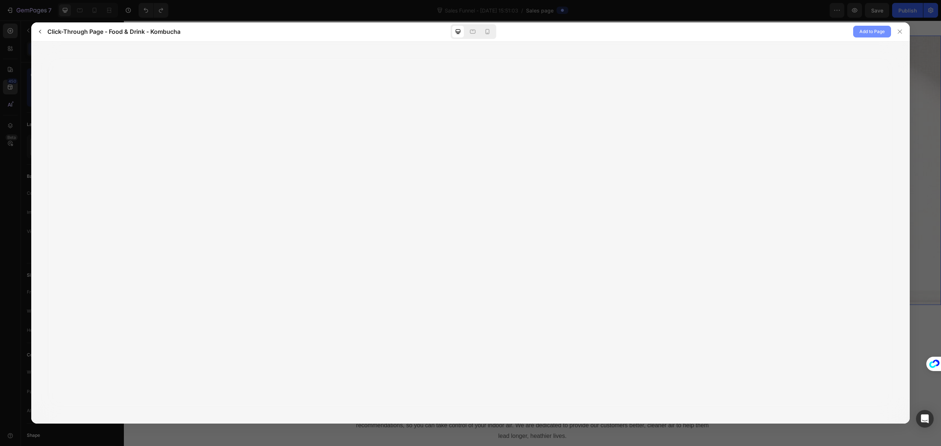
click at [871, 31] on span "Add to Page" at bounding box center [872, 31] width 25 height 9
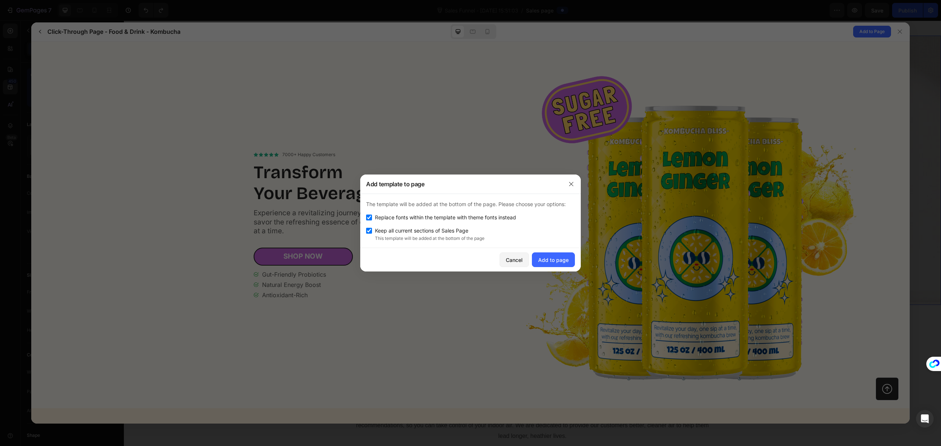
scroll to position [0, 0]
click at [573, 262] on button "Add to page" at bounding box center [553, 260] width 43 height 15
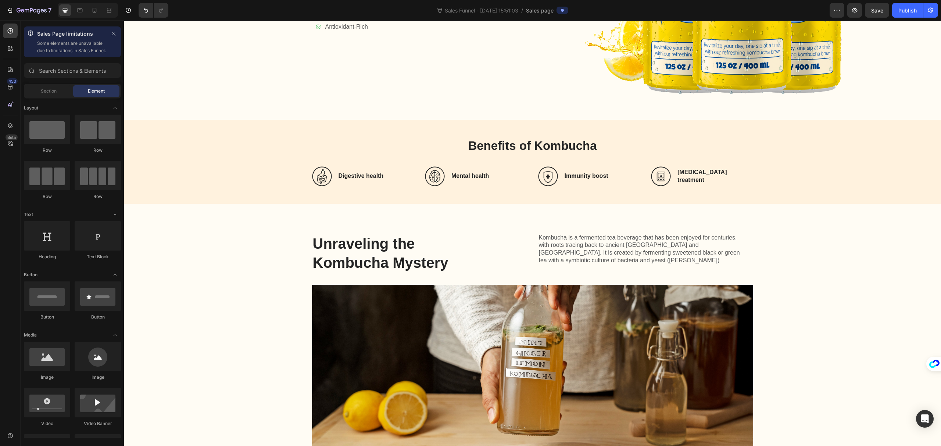
scroll to position [1659, 0]
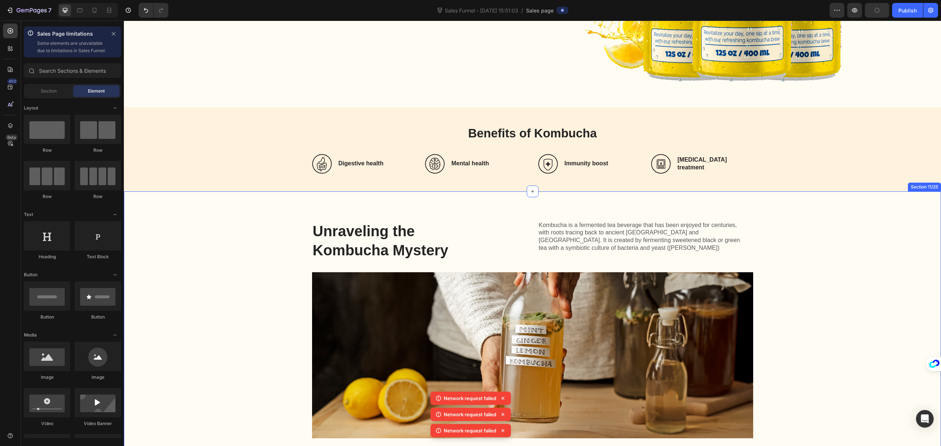
drag, startPoint x: 850, startPoint y: 244, endPoint x: 674, endPoint y: 218, distance: 177.6
click at [850, 244] on div "Unraveling the Kombucha Mystery Heading Kombucha is a fermented tea beverage th…" at bounding box center [532, 347] width 803 height 253
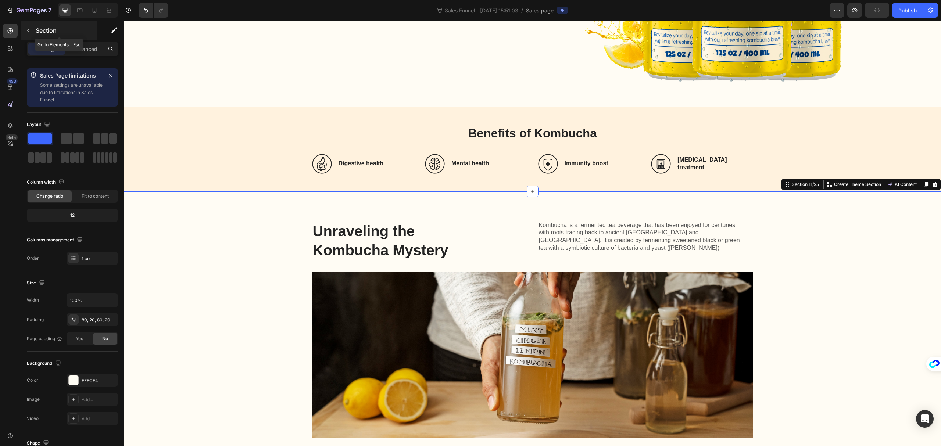
click at [25, 33] on icon "button" at bounding box center [28, 31] width 6 height 6
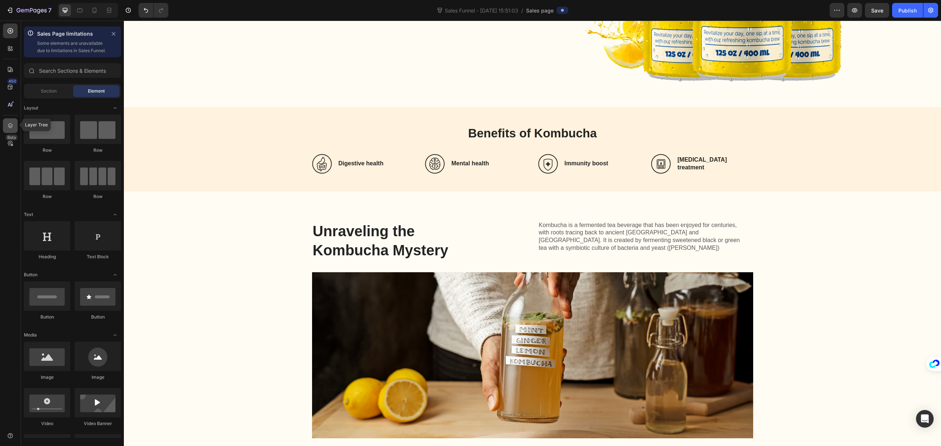
click at [7, 119] on div at bounding box center [10, 125] width 15 height 15
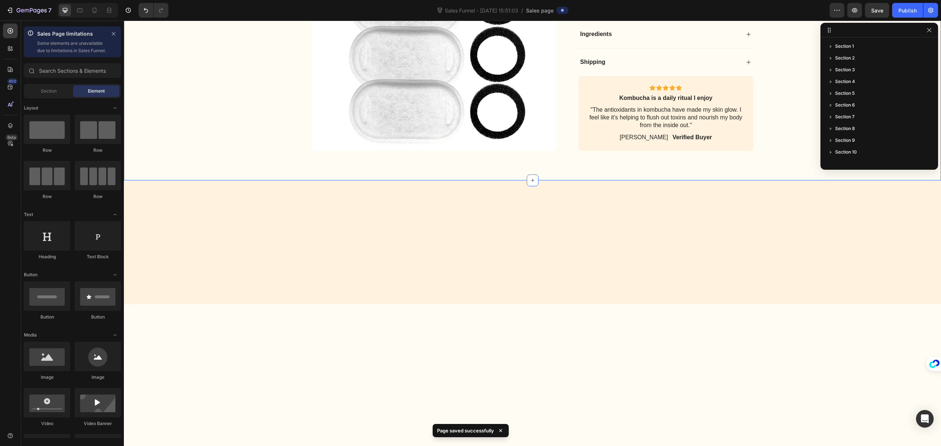
scroll to position [3228, 0]
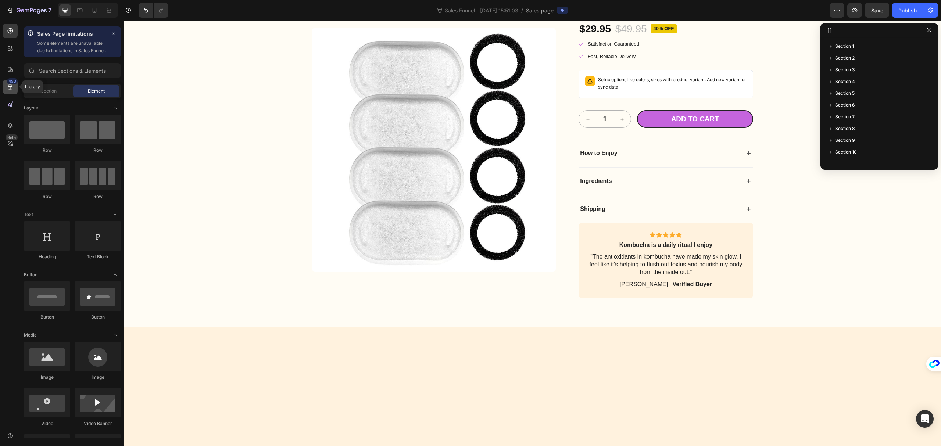
click at [10, 81] on div "450" at bounding box center [12, 81] width 11 height 6
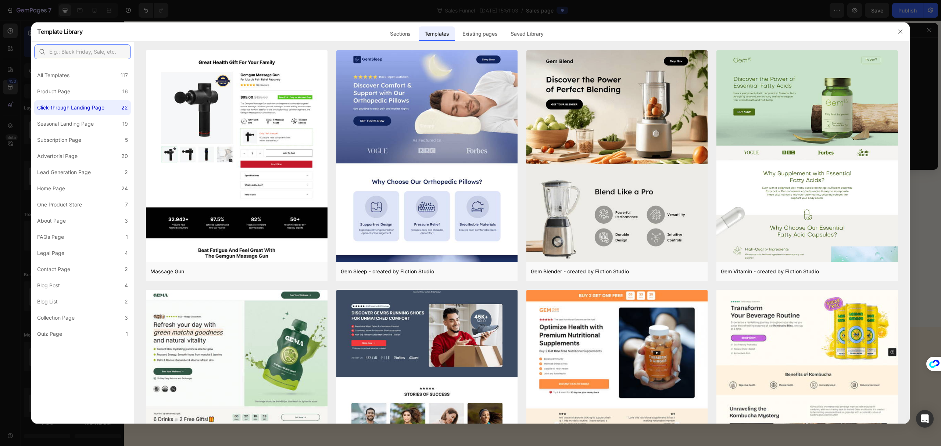
click at [63, 52] on input "text" at bounding box center [82, 51] width 97 height 15
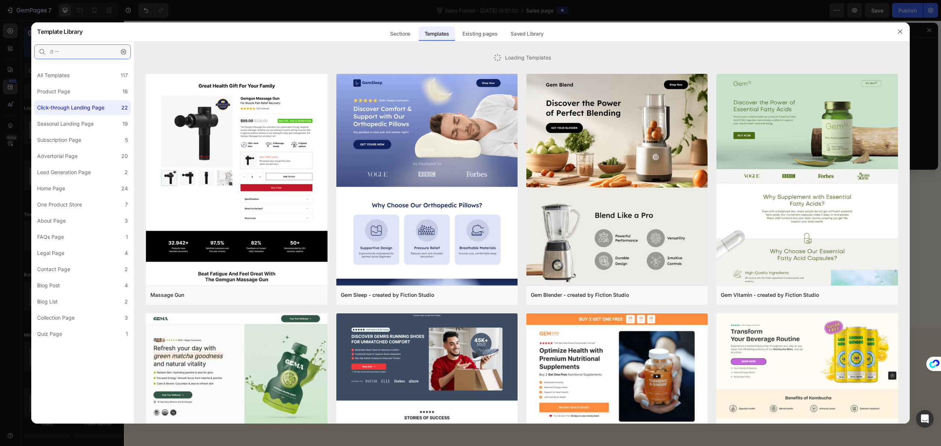
type input "ㄙㄧ"
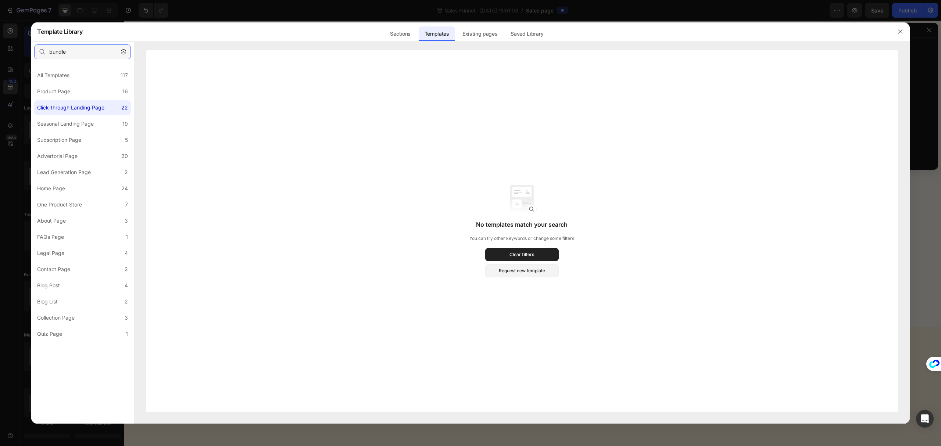
type input "bundle"
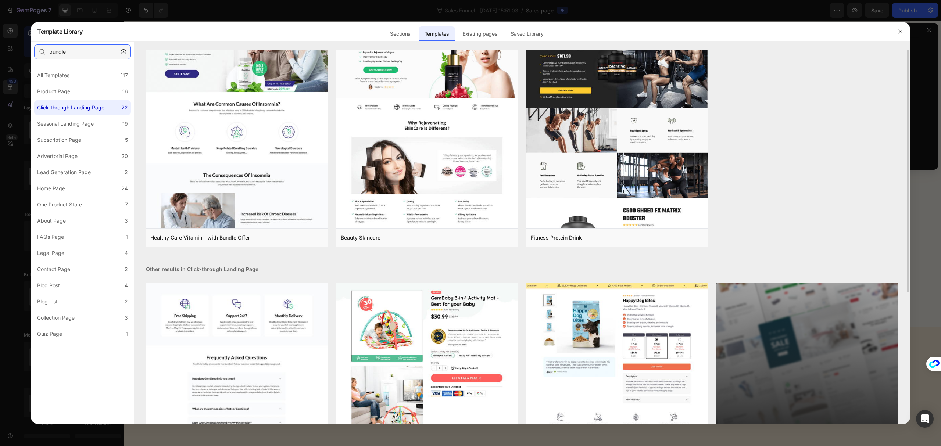
scroll to position [0, 0]
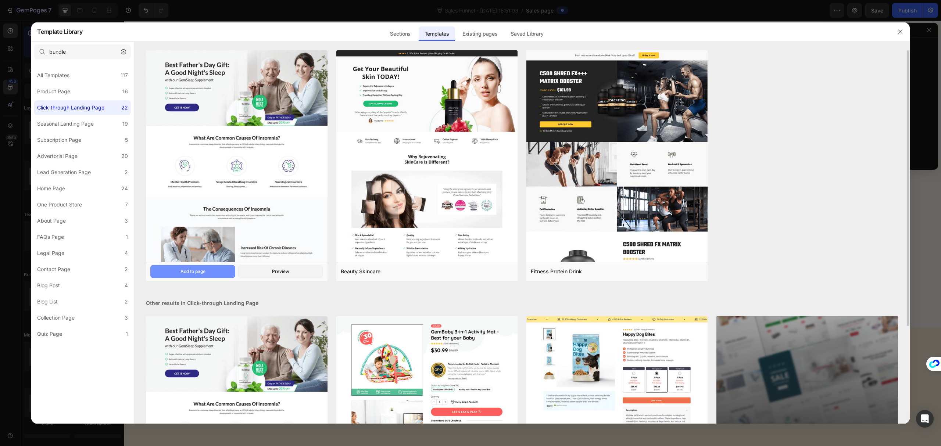
click at [208, 271] on button "Add to page" at bounding box center [192, 271] width 85 height 13
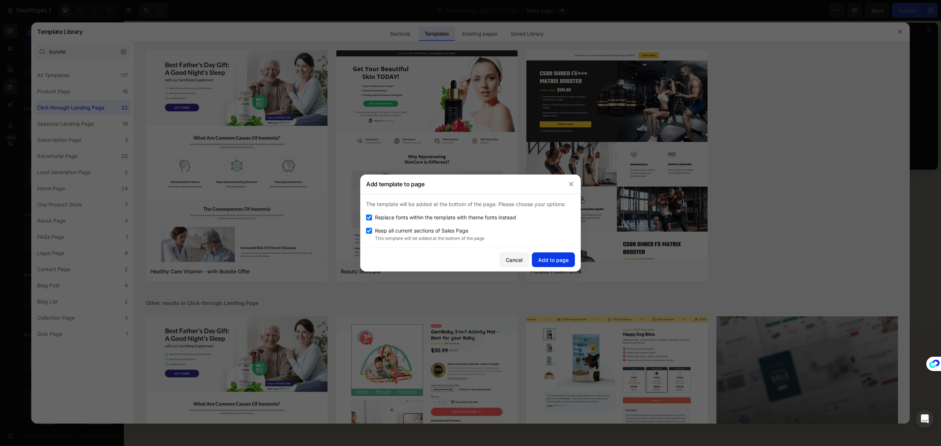
click at [561, 259] on div "Add to page" at bounding box center [553, 260] width 31 height 8
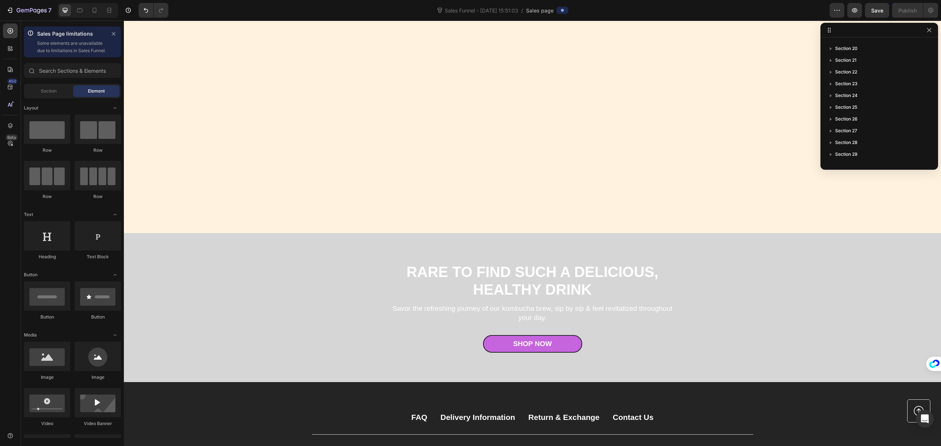
scroll to position [5281, 0]
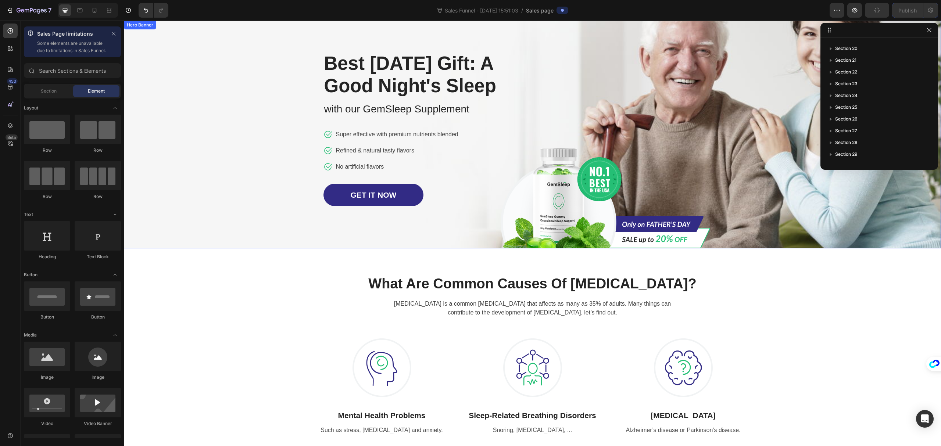
click at [778, 193] on div "Overlay" at bounding box center [532, 135] width 817 height 228
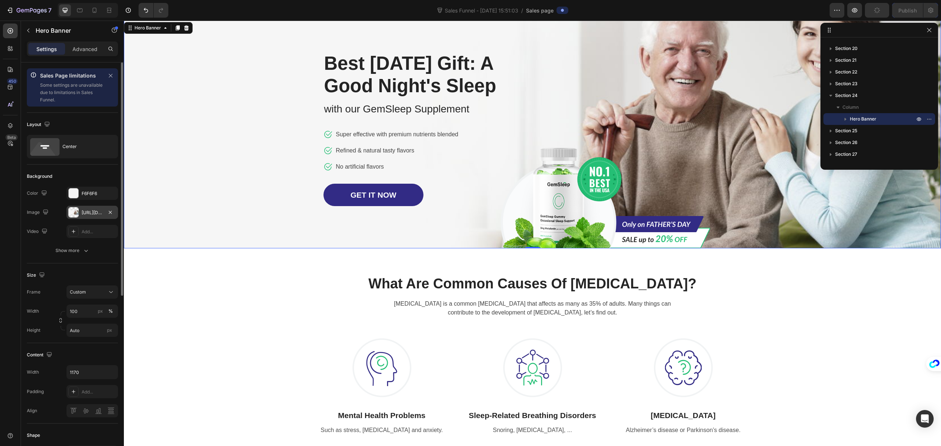
click at [87, 215] on div "[URL][DOMAIN_NAME]" at bounding box center [92, 213] width 21 height 7
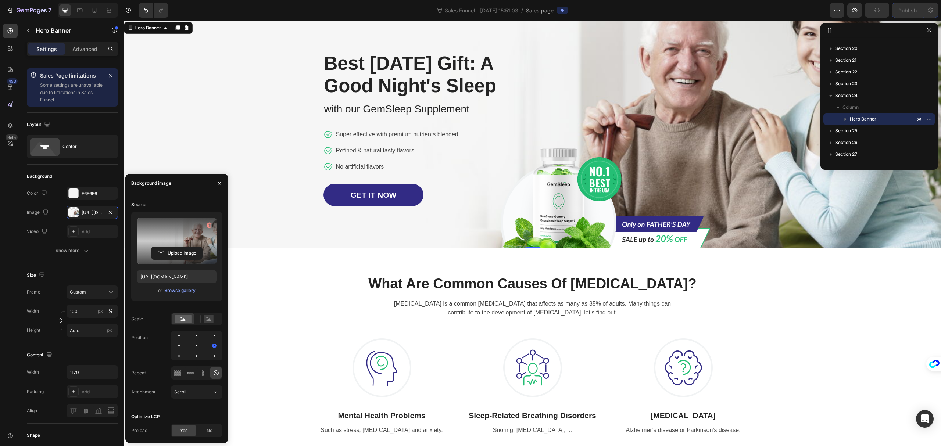
click at [182, 228] on label at bounding box center [176, 241] width 79 height 46
click at [182, 247] on input "file" at bounding box center [177, 253] width 51 height 13
click at [161, 271] on input "[URL][DOMAIN_NAME]" at bounding box center [176, 276] width 79 height 13
click at [192, 278] on input "[URL][DOMAIN_NAME]" at bounding box center [176, 276] width 79 height 13
drag, startPoint x: 192, startPoint y: 278, endPoint x: 181, endPoint y: 278, distance: 10.7
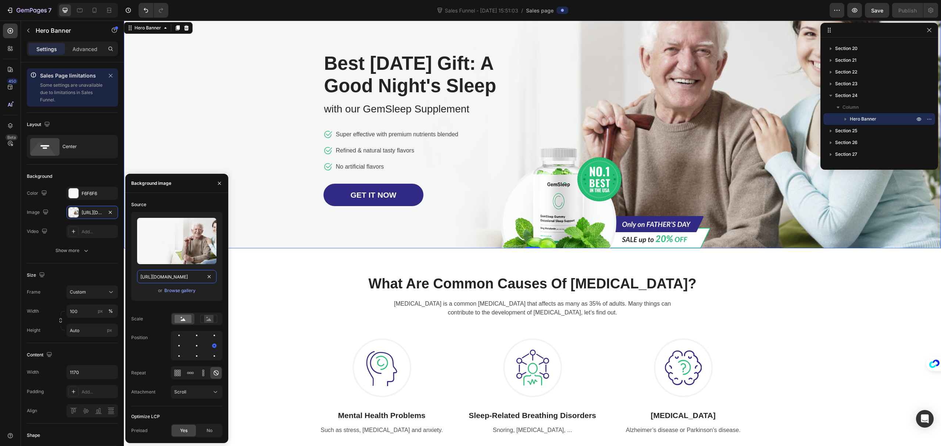
click at [181, 278] on input "[URL][DOMAIN_NAME]" at bounding box center [176, 276] width 79 height 13
